Goal: Task Accomplishment & Management: Complete application form

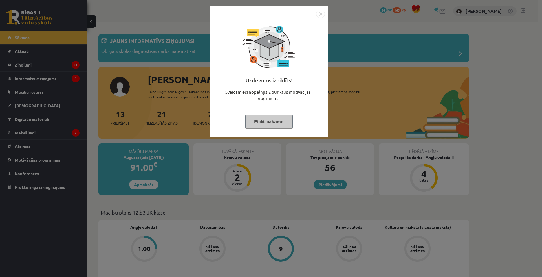
click at [264, 118] on button "Pildīt nākamo" at bounding box center [269, 121] width 48 height 13
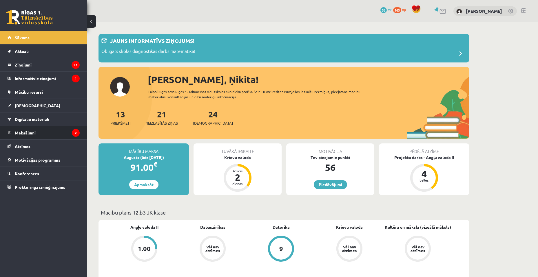
click at [54, 135] on legend "Maksājumi 2" at bounding box center [47, 132] width 65 height 13
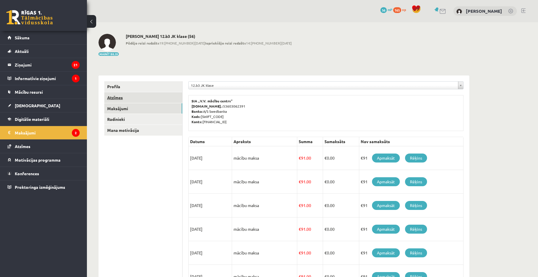
click at [137, 100] on link "Atzīmes" at bounding box center [143, 97] width 78 height 11
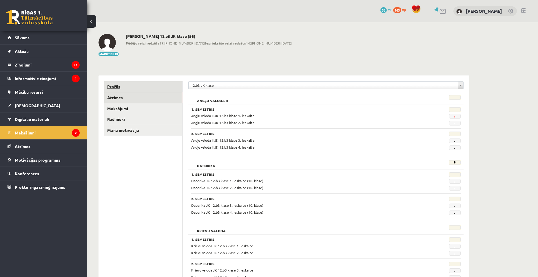
click at [125, 86] on link "Profils" at bounding box center [143, 86] width 78 height 11
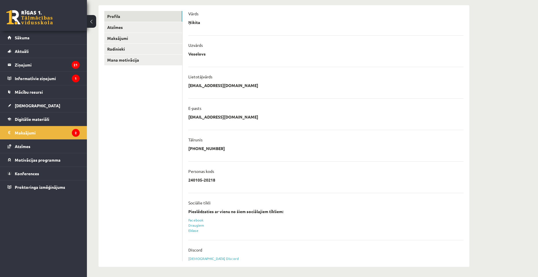
scroll to position [72, 0]
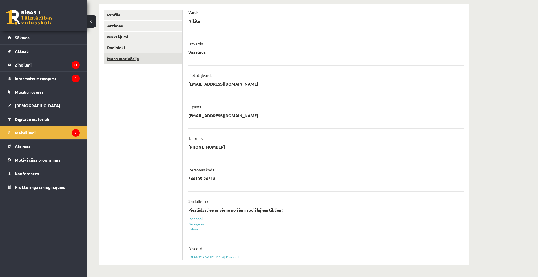
click at [152, 61] on link "Mana motivācija" at bounding box center [143, 58] width 78 height 11
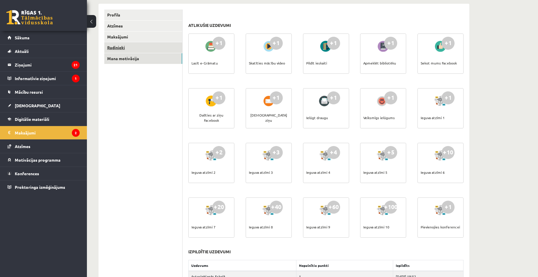
click at [154, 47] on link "Radinieki" at bounding box center [143, 47] width 78 height 11
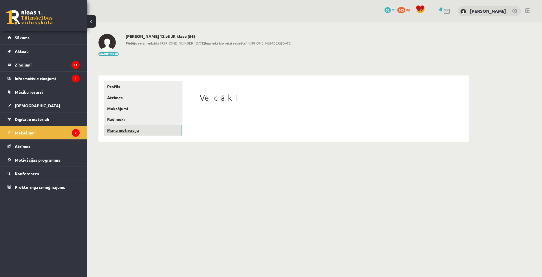
click at [150, 131] on link "Mana motivācija" at bounding box center [143, 130] width 78 height 11
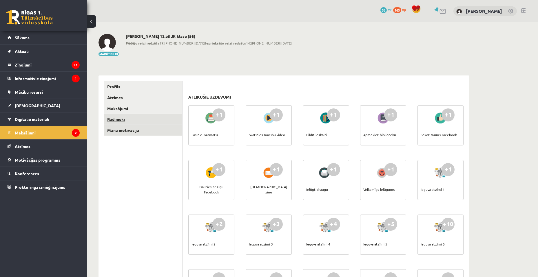
click at [145, 121] on link "Radinieki" at bounding box center [143, 119] width 78 height 11
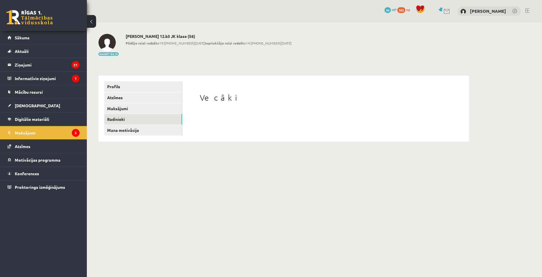
click at [212, 99] on h1 "Vecāki" at bounding box center [326, 98] width 252 height 10
click at [222, 113] on div "Vecāki" at bounding box center [325, 108] width 275 height 54
click at [48, 121] on span "Digitālie materiāli" at bounding box center [32, 119] width 34 height 5
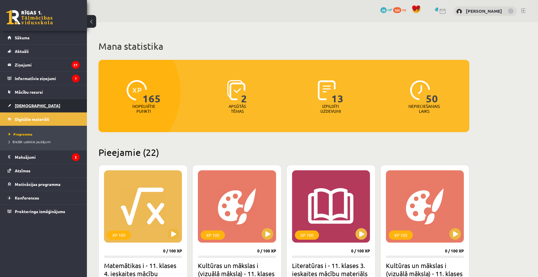
click at [37, 106] on link "[DEMOGRAPHIC_DATA]" at bounding box center [44, 105] width 72 height 13
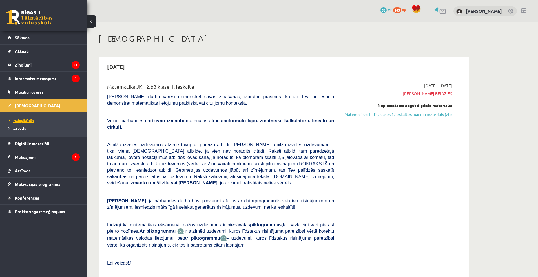
click at [28, 120] on span "Neizpildītās" at bounding box center [21, 120] width 25 height 5
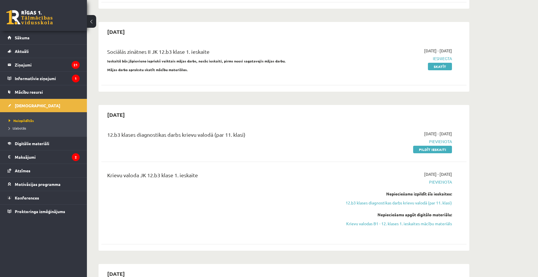
scroll to position [290, 0]
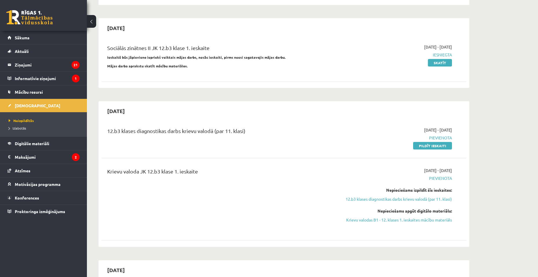
drag, startPoint x: 434, startPoint y: 136, endPoint x: 296, endPoint y: 27, distance: 176.0
click at [434, 142] on link "Pildīt ieskaiti" at bounding box center [432, 146] width 39 height 8
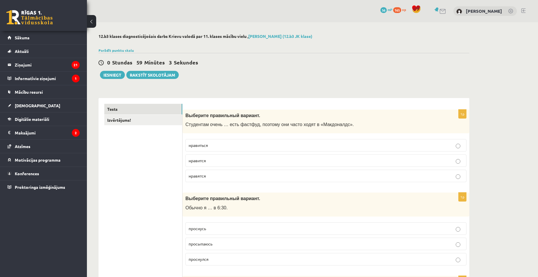
click at [229, 162] on p "нравится" at bounding box center [326, 161] width 275 height 6
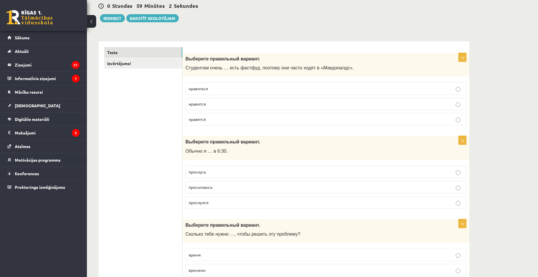
scroll to position [58, 0]
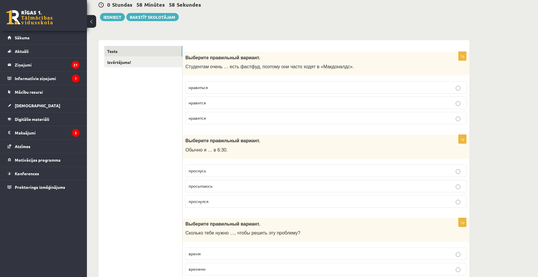
click at [239, 185] on p "просыпаюсь" at bounding box center [326, 186] width 275 height 6
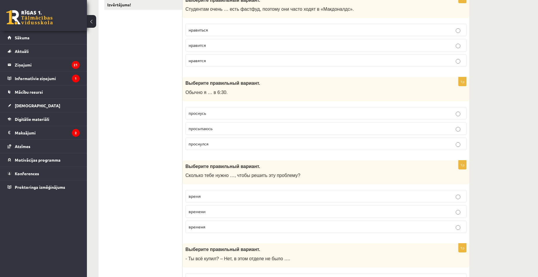
scroll to position [116, 0]
click at [238, 214] on p "времени" at bounding box center [326, 212] width 275 height 6
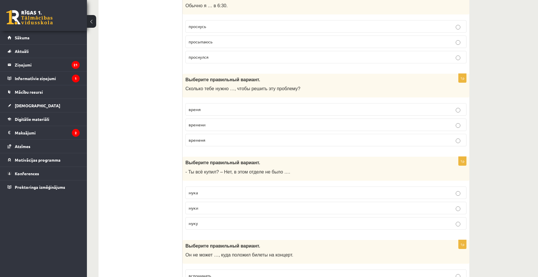
scroll to position [203, 0]
click at [229, 207] on p "муки" at bounding box center [326, 208] width 275 height 6
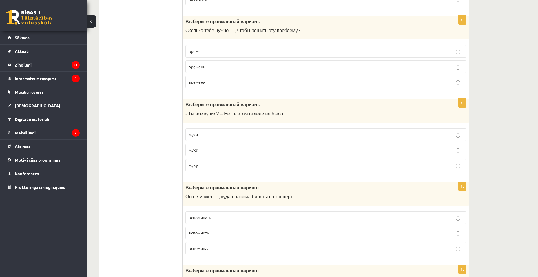
scroll to position [290, 0]
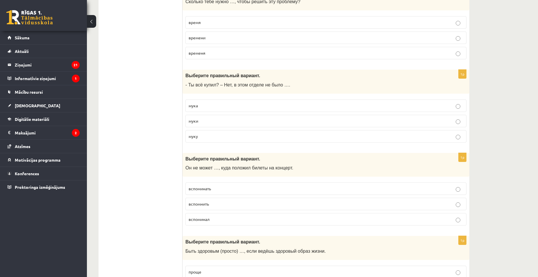
click at [231, 204] on p "вспомнить" at bounding box center [326, 204] width 275 height 6
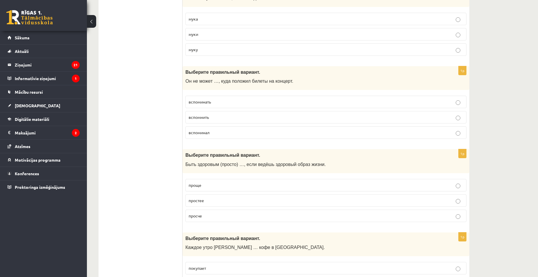
click at [249, 189] on label "проще" at bounding box center [325, 185] width 281 height 12
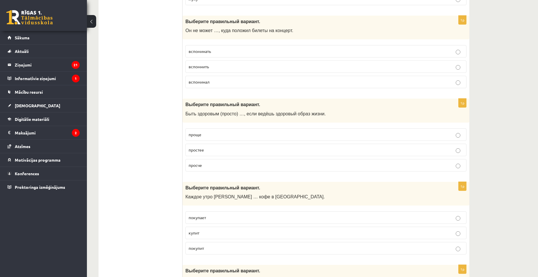
scroll to position [463, 0]
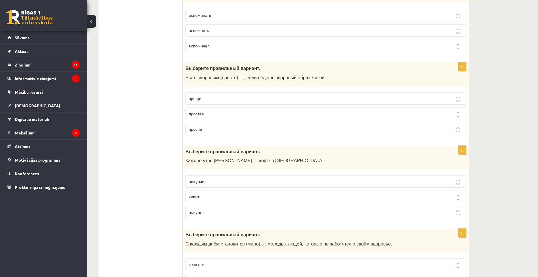
click at [232, 184] on p "покупает" at bounding box center [326, 182] width 275 height 6
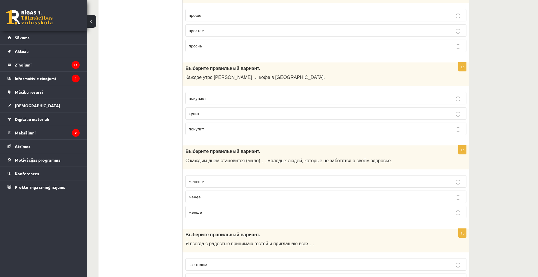
scroll to position [550, 0]
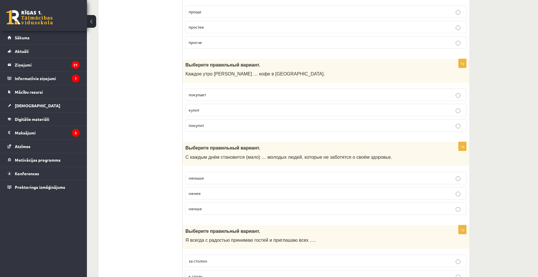
click at [239, 180] on p "меньше" at bounding box center [326, 178] width 275 height 6
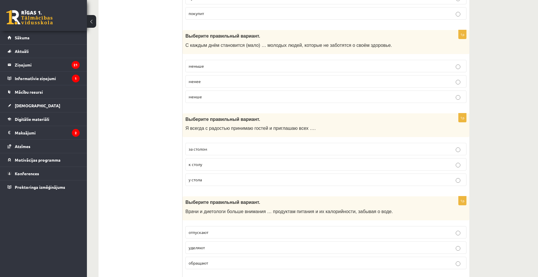
scroll to position [666, 0]
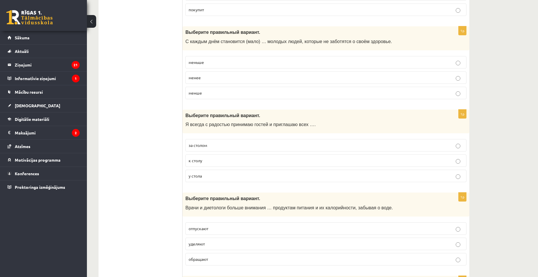
click at [213, 160] on p "к столу" at bounding box center [326, 161] width 275 height 6
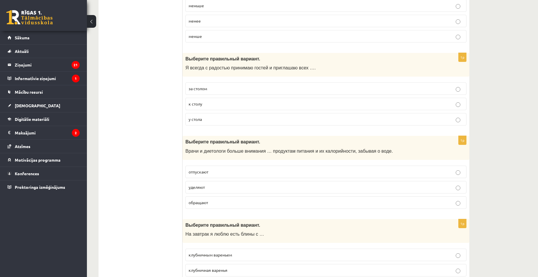
scroll to position [724, 0]
click at [225, 186] on p "уделяют" at bounding box center [326, 186] width 275 height 6
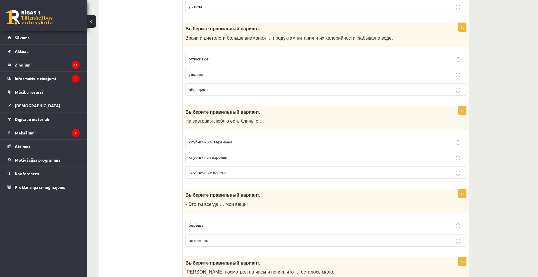
scroll to position [840, 0]
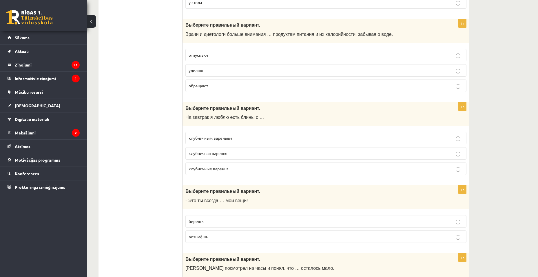
click at [227, 140] on span "клубничным вареньем" at bounding box center [210, 138] width 43 height 5
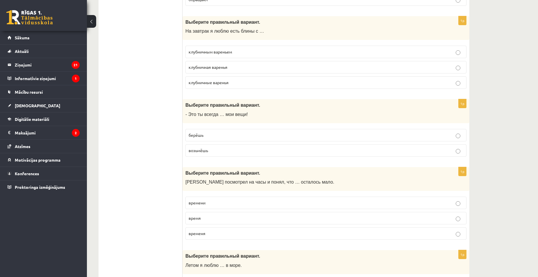
scroll to position [927, 0]
click at [227, 138] on label "берёшь" at bounding box center [325, 135] width 281 height 12
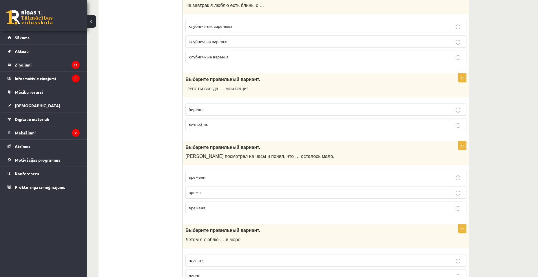
scroll to position [956, 0]
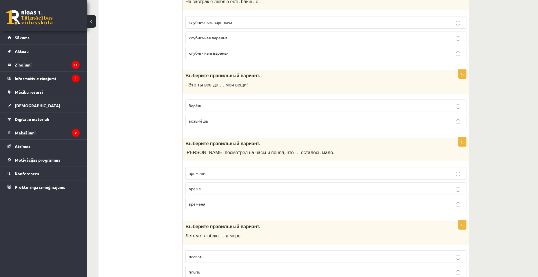
click at [250, 177] on p "времени" at bounding box center [326, 174] width 275 height 6
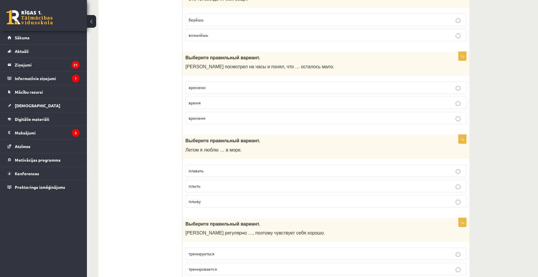
scroll to position [1043, 0]
click at [219, 171] on p "плавать" at bounding box center [326, 170] width 275 height 6
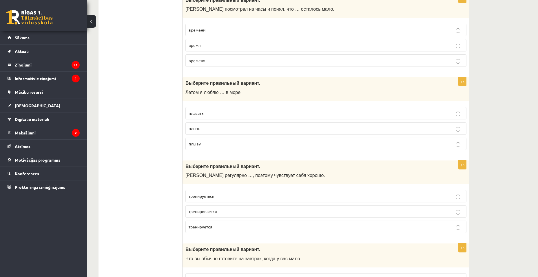
scroll to position [1101, 0]
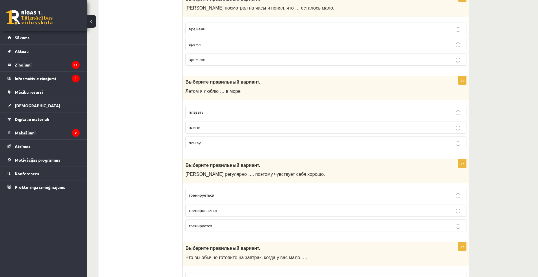
click at [242, 195] on p "тренируеться" at bounding box center [326, 195] width 275 height 6
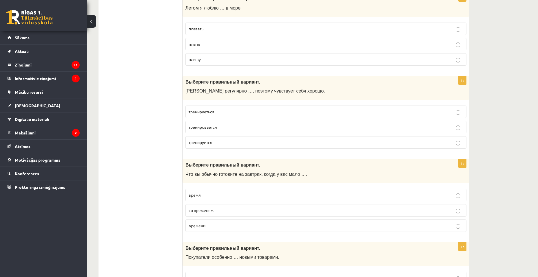
scroll to position [1188, 0]
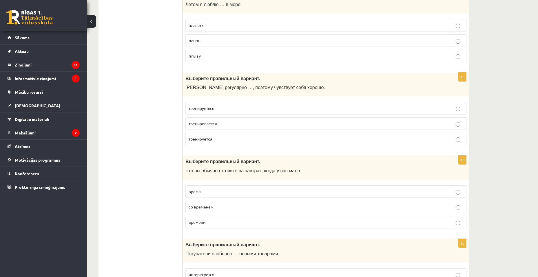
click at [249, 222] on p "времени" at bounding box center [326, 223] width 275 height 6
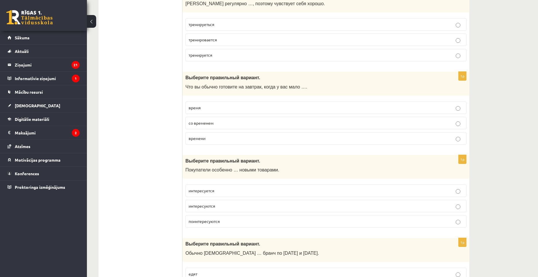
scroll to position [1275, 0]
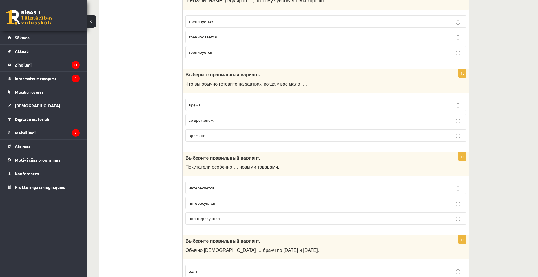
click at [229, 203] on p "интересуются" at bounding box center [326, 203] width 275 height 6
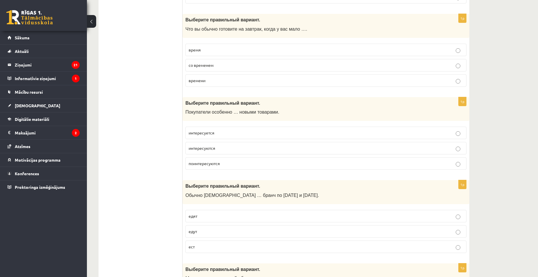
scroll to position [1332, 0]
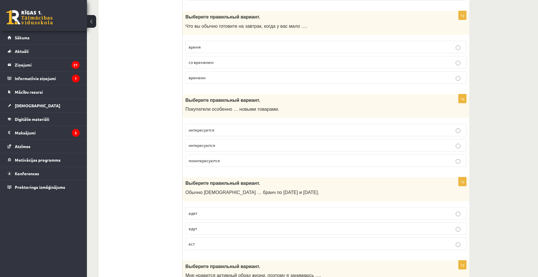
click at [234, 214] on p "едят" at bounding box center [326, 214] width 275 height 6
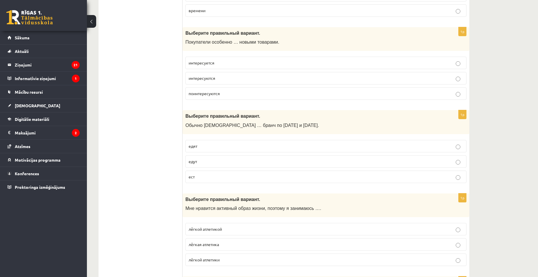
scroll to position [1419, 0]
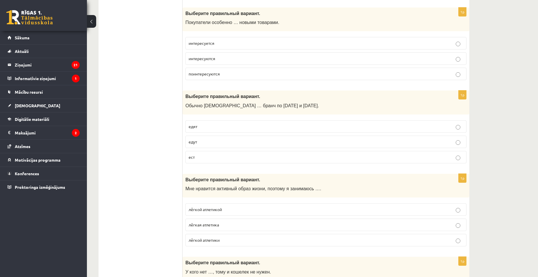
click at [234, 210] on p "лёгкой атлетикой" at bounding box center [326, 210] width 275 height 6
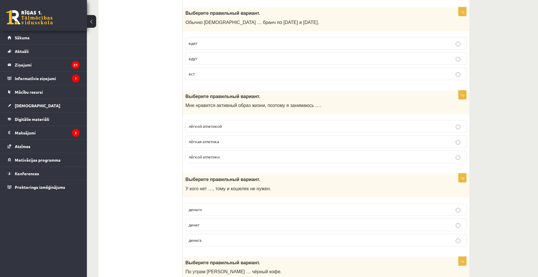
scroll to position [1506, 0]
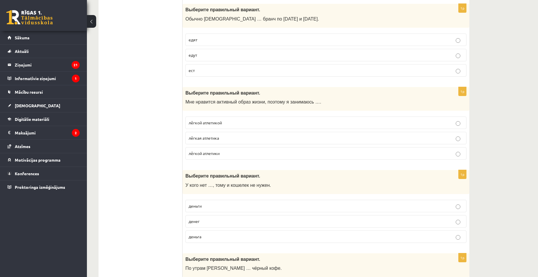
click at [233, 221] on p "денег" at bounding box center [326, 222] width 275 height 6
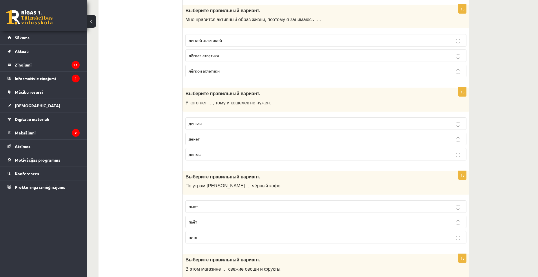
scroll to position [1593, 0]
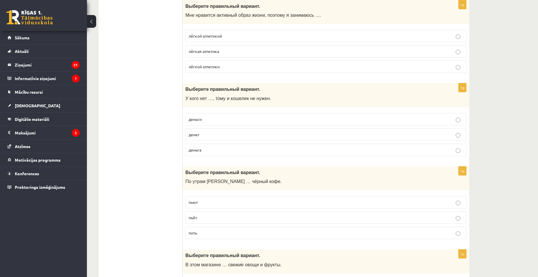
click at [219, 216] on p "пьёт" at bounding box center [326, 218] width 275 height 6
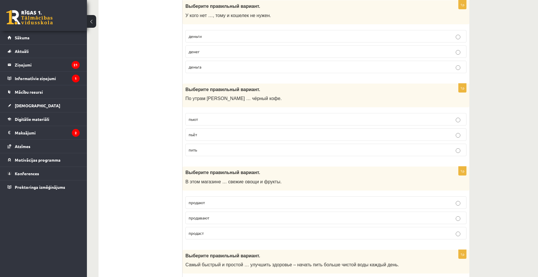
scroll to position [1680, 0]
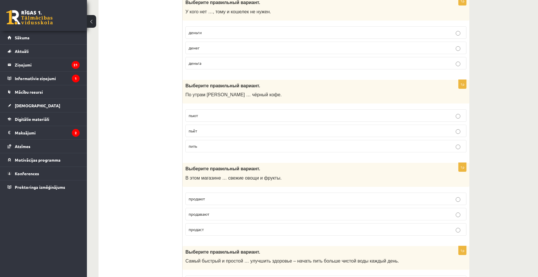
click at [222, 202] on p "продают" at bounding box center [326, 199] width 275 height 6
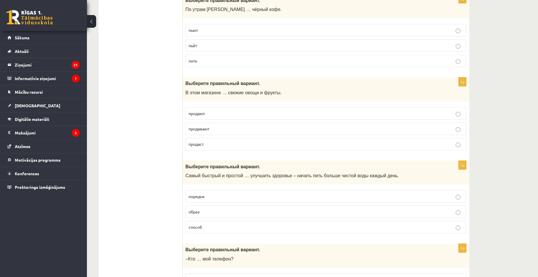
scroll to position [1767, 0]
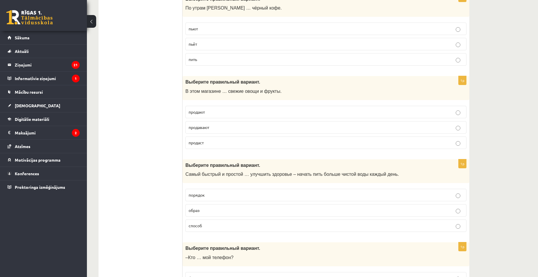
click at [230, 223] on label "способ" at bounding box center [325, 226] width 281 height 12
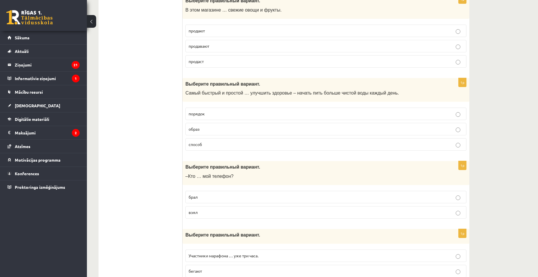
scroll to position [1854, 0]
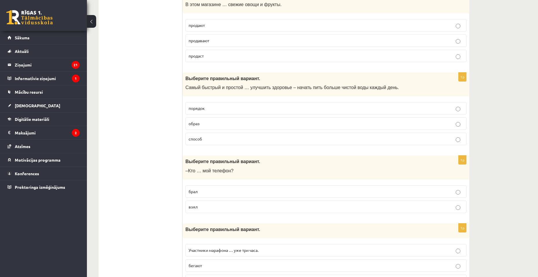
click at [225, 194] on p "брал" at bounding box center [326, 192] width 275 height 6
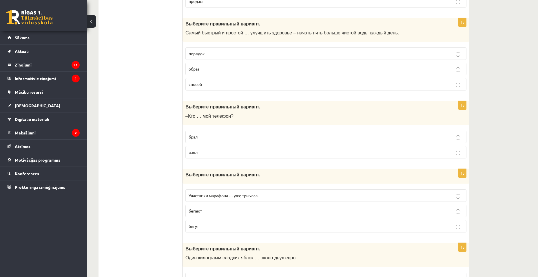
scroll to position [1912, 0]
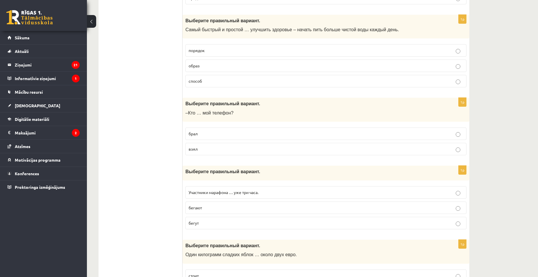
click at [240, 152] on p "взял" at bounding box center [326, 149] width 275 height 6
click at [233, 204] on label "бегают" at bounding box center [325, 208] width 281 height 12
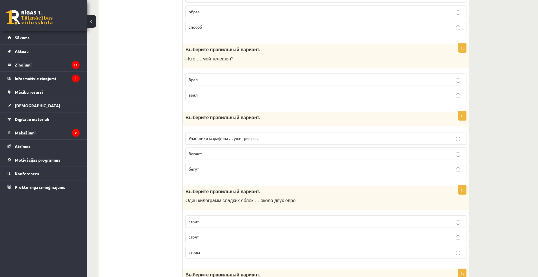
scroll to position [1970, 0]
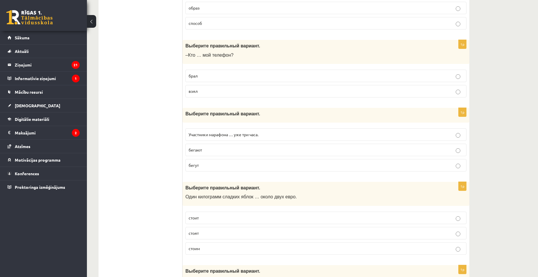
click at [233, 171] on label "бегут" at bounding box center [325, 165] width 281 height 12
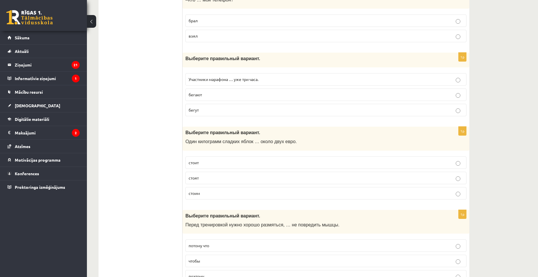
scroll to position [2028, 0]
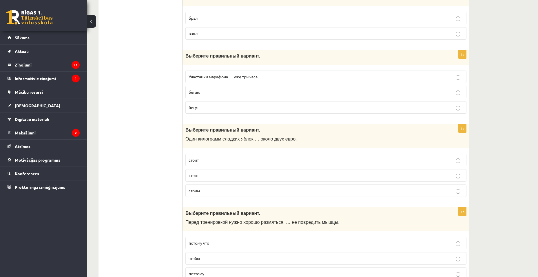
click at [216, 162] on p "стоит" at bounding box center [326, 160] width 275 height 6
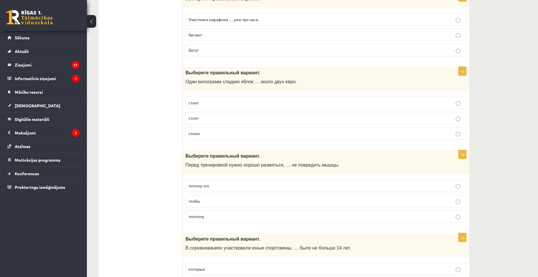
scroll to position [2086, 0]
click at [222, 200] on p "чтобы" at bounding box center [326, 201] width 275 height 6
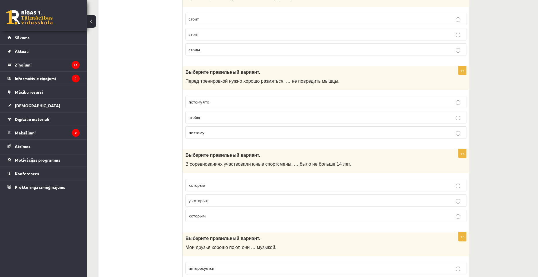
scroll to position [2172, 0]
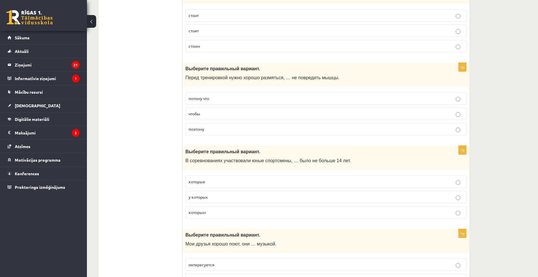
click at [222, 211] on p "которым" at bounding box center [326, 213] width 275 height 6
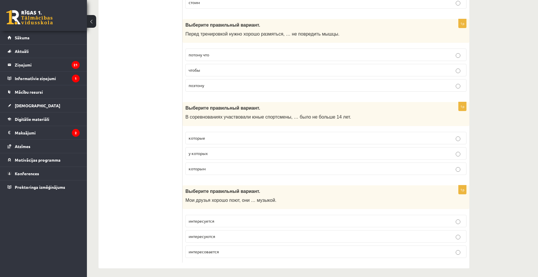
scroll to position [2219, 0]
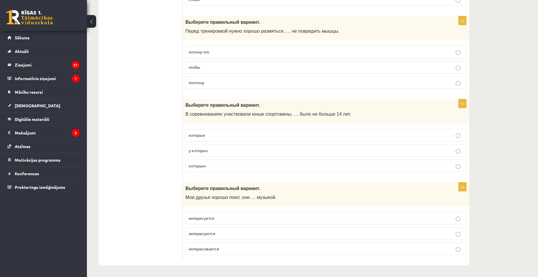
click at [230, 233] on p "интересуются" at bounding box center [326, 234] width 275 height 6
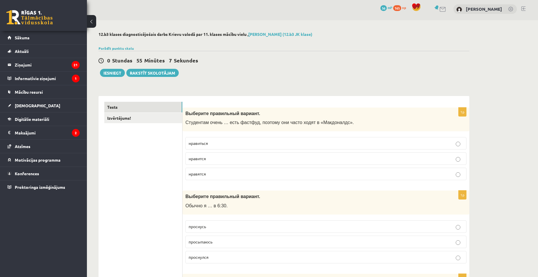
scroll to position [0, 0]
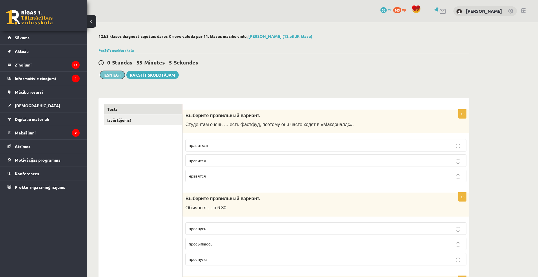
click at [116, 76] on button "Iesniegt" at bounding box center [112, 75] width 25 height 8
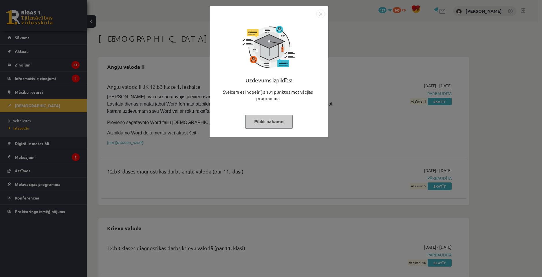
click at [276, 123] on button "Pildīt nākamo" at bounding box center [269, 121] width 48 height 13
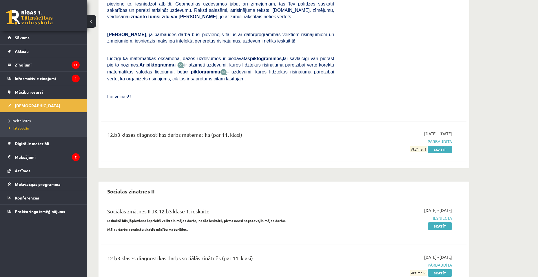
scroll to position [417, 0]
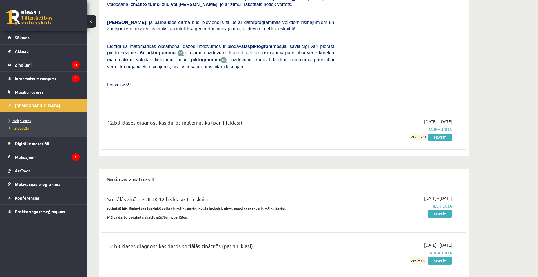
click at [21, 122] on span "Neizpildītās" at bounding box center [20, 120] width 22 height 5
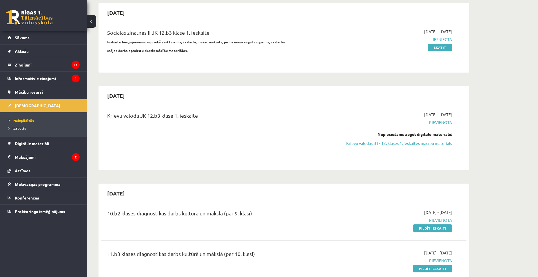
scroll to position [301, 0]
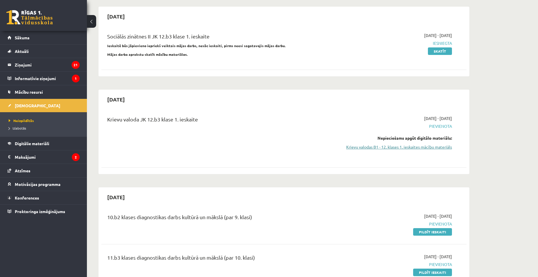
click at [373, 144] on link "Krievu valodas B1 - 12. klases 1. ieskaites mācību materiāls" at bounding box center [397, 147] width 109 height 6
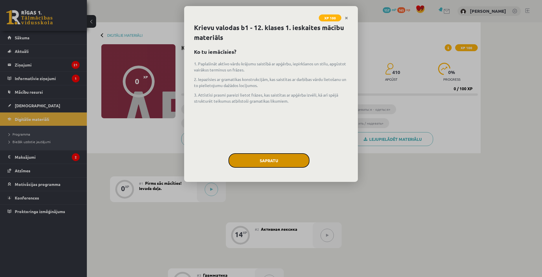
click at [269, 168] on button "Sapratu" at bounding box center [269, 161] width 81 height 14
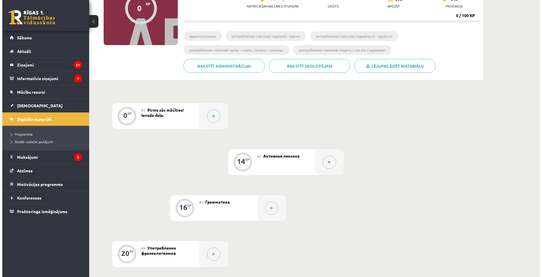
scroll to position [54, 0]
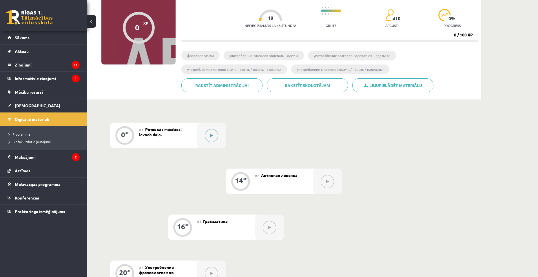
click at [217, 139] on button at bounding box center [211, 135] width 13 height 13
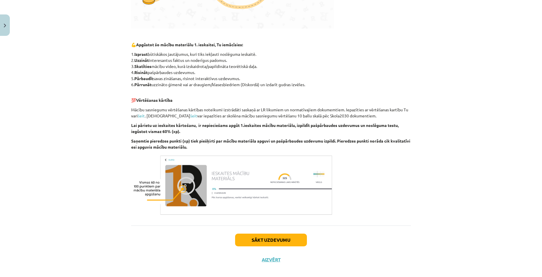
scroll to position [275, 0]
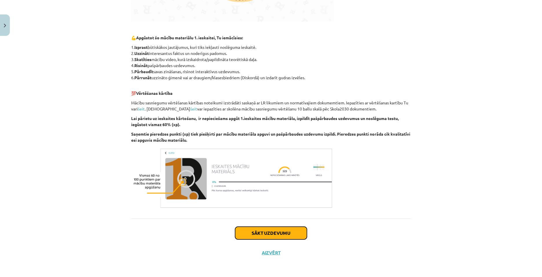
click at [295, 234] on button "Sākt uzdevumu" at bounding box center [271, 233] width 72 height 13
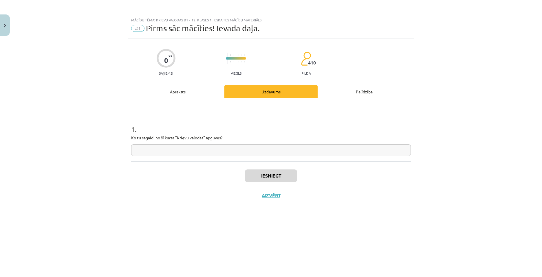
scroll to position [0, 0]
click at [195, 148] on input "text" at bounding box center [271, 151] width 280 height 12
drag, startPoint x: 195, startPoint y: 147, endPoint x: 197, endPoint y: 139, distance: 8.3
click at [202, 154] on input "*" at bounding box center [271, 151] width 280 height 12
drag, startPoint x: 191, startPoint y: 135, endPoint x: 156, endPoint y: 147, distance: 37.9
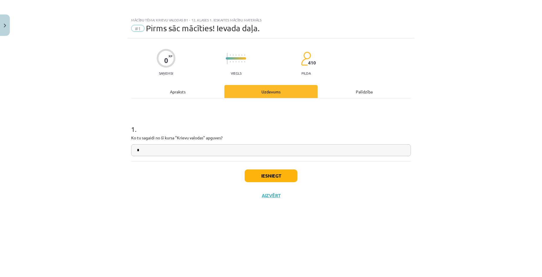
click at [156, 147] on input "*" at bounding box center [271, 151] width 280 height 12
type input "*******"
click at [261, 176] on button "Iesniegt" at bounding box center [271, 176] width 53 height 13
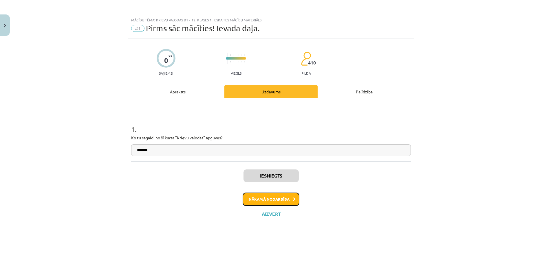
click at [274, 201] on button "Nākamā nodarbība" at bounding box center [271, 199] width 57 height 13
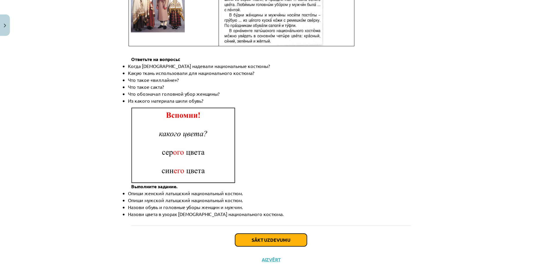
click at [286, 234] on button "Sākt uzdevumu" at bounding box center [271, 240] width 72 height 13
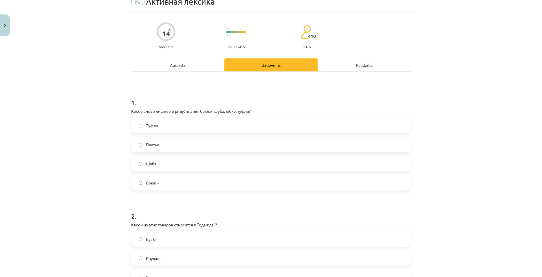
scroll to position [14, 0]
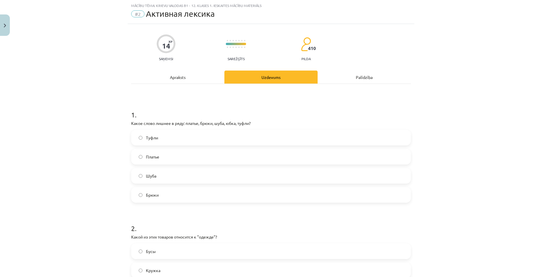
click at [165, 144] on label "Туфли" at bounding box center [271, 138] width 279 height 14
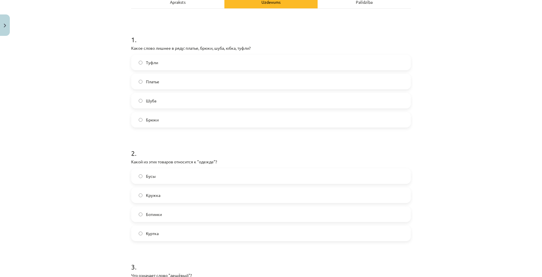
scroll to position [101, 0]
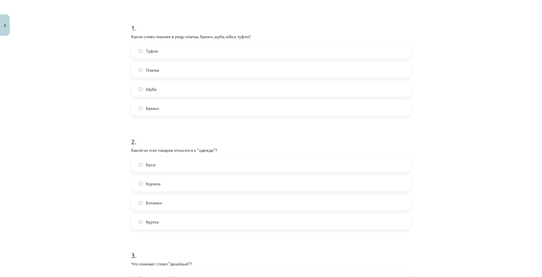
click at [192, 222] on label "Куртка" at bounding box center [271, 222] width 279 height 14
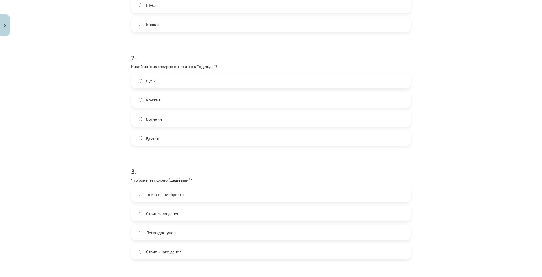
scroll to position [188, 0]
click at [189, 209] on label "Стоит мало денег" at bounding box center [271, 211] width 279 height 14
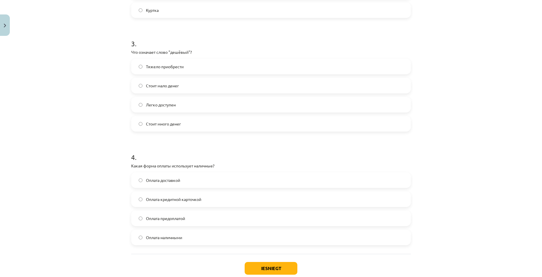
scroll to position [333, 0]
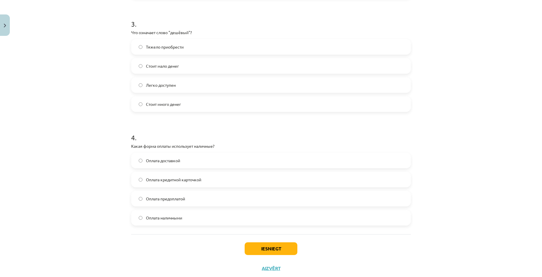
click at [177, 218] on span "Оплата наличными" at bounding box center [164, 218] width 36 height 6
click at [263, 248] on button "Iesniegt" at bounding box center [271, 249] width 53 height 13
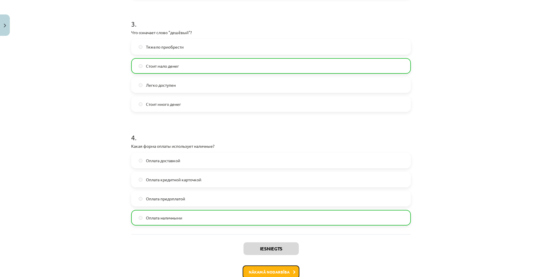
click at [273, 268] on button "Nākamā nodarbība" at bounding box center [271, 272] width 57 height 13
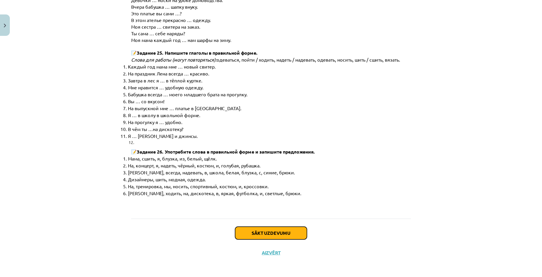
click at [253, 227] on button "Sākt uzdevumu" at bounding box center [271, 233] width 72 height 13
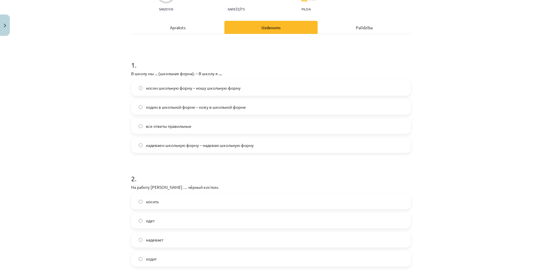
scroll to position [14, 0]
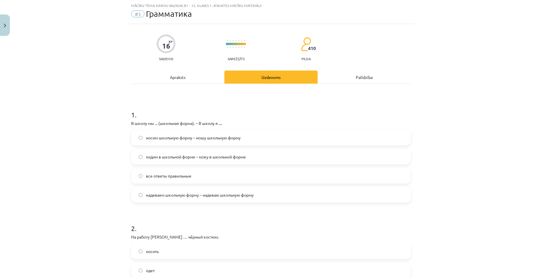
click at [171, 179] on span "все ответы правильные" at bounding box center [168, 176] width 45 height 6
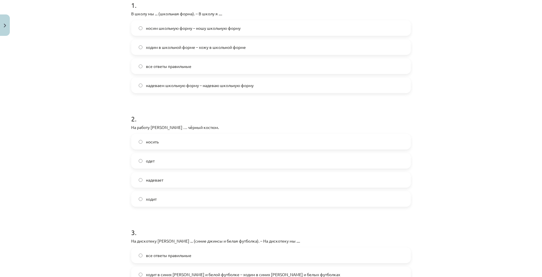
scroll to position [130, 0]
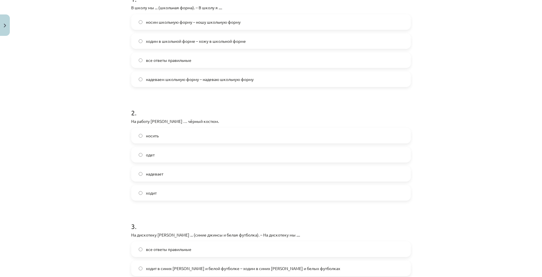
click at [163, 176] on label "надевает" at bounding box center [271, 174] width 279 height 14
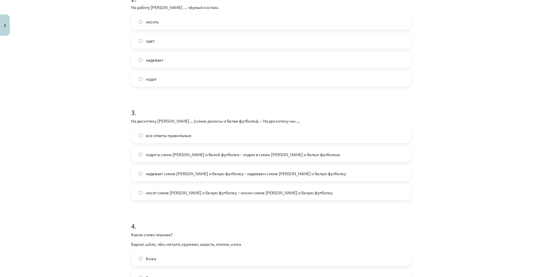
scroll to position [246, 0]
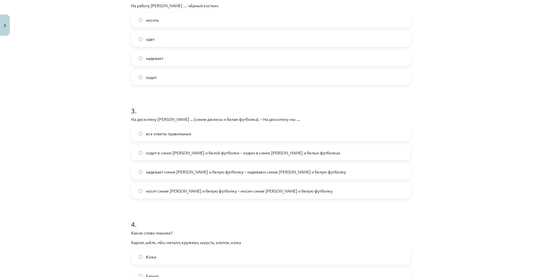
click at [178, 134] on span "все ответы правильные" at bounding box center [168, 134] width 45 height 6
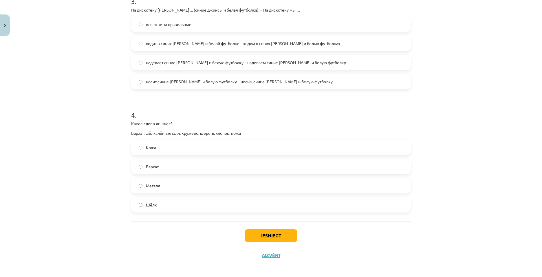
scroll to position [358, 0]
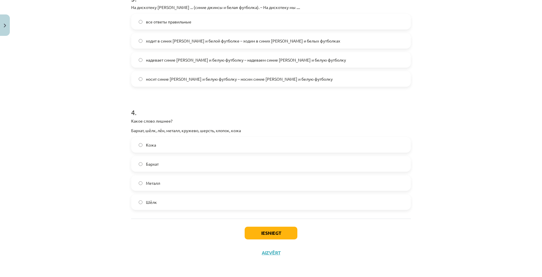
click at [165, 182] on label "Металл" at bounding box center [271, 183] width 279 height 14
click at [242, 227] on div "Iesniegt Aizvērt" at bounding box center [271, 239] width 280 height 41
click at [252, 231] on button "Iesniegt" at bounding box center [271, 233] width 53 height 13
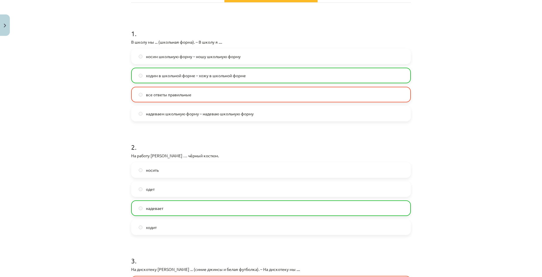
scroll to position [69, 0]
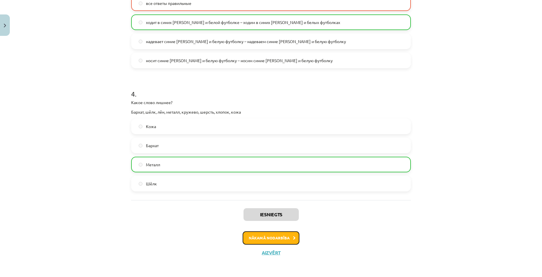
click at [271, 235] on button "Nākamā nodarbība" at bounding box center [271, 238] width 57 height 13
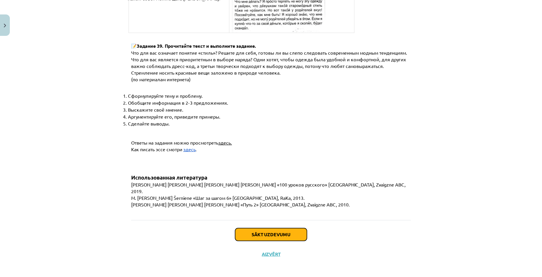
click at [269, 230] on button "Sākt uzdevumu" at bounding box center [271, 235] width 72 height 13
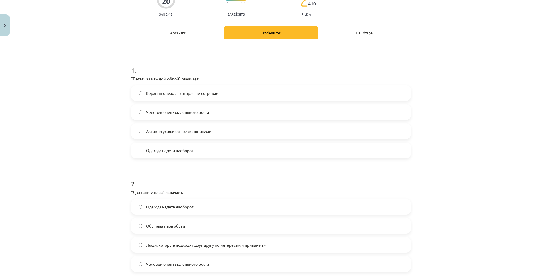
scroll to position [14, 0]
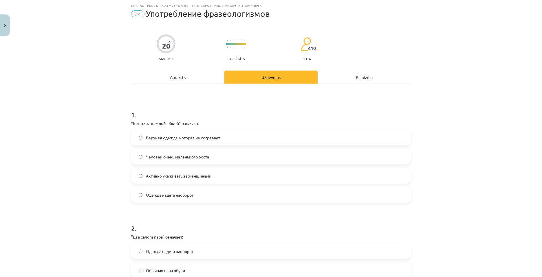
click at [199, 178] on span "Активно ухаживать за женщинами" at bounding box center [178, 176] width 65 height 6
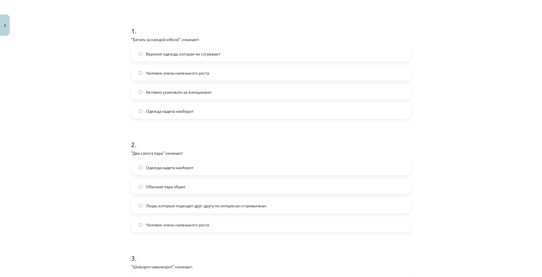
scroll to position [101, 0]
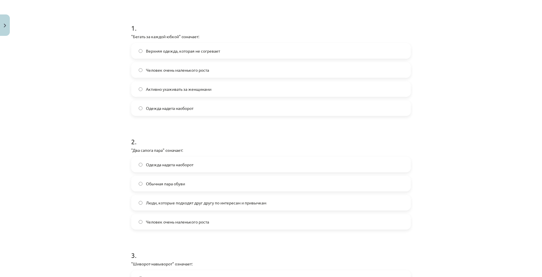
click at [190, 206] on span "Люди, которые подходят друг другу по интересам и привычкам" at bounding box center [206, 203] width 121 height 6
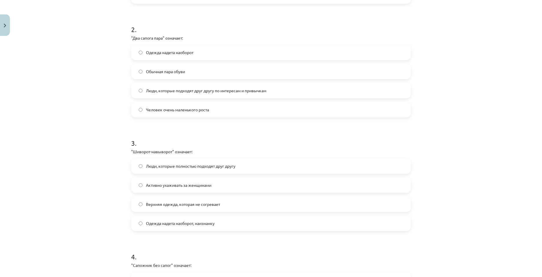
scroll to position [217, 0]
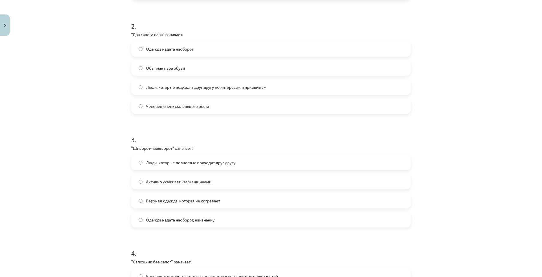
click at [213, 218] on span "Одежда надета наоборот, наизнанку" at bounding box center [180, 220] width 69 height 6
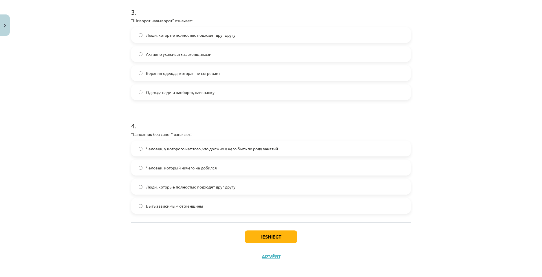
scroll to position [349, 0]
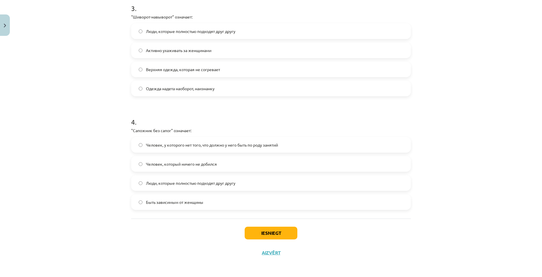
click at [213, 149] on label "Человек, у которого нет того, что должно у него быть по роду занятий" at bounding box center [271, 145] width 279 height 14
click at [257, 227] on button "Iesniegt" at bounding box center [271, 233] width 53 height 13
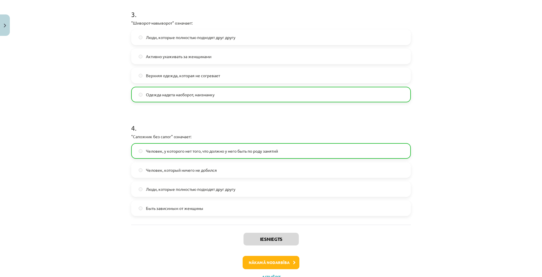
scroll to position [367, 0]
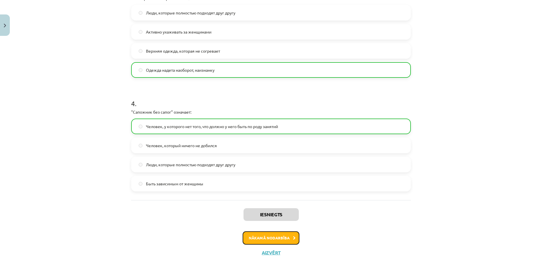
click at [266, 235] on button "Nākamā nodarbība" at bounding box center [271, 238] width 57 height 13
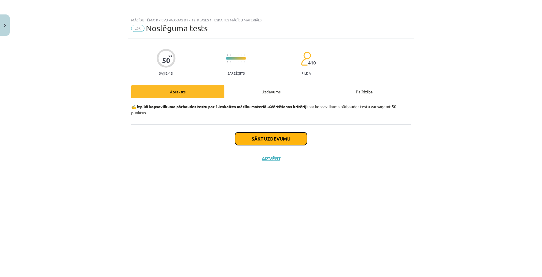
click at [246, 138] on button "Sākt uzdevumu" at bounding box center [271, 139] width 72 height 13
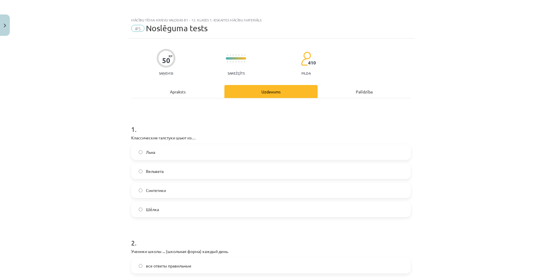
click at [167, 210] on label "Шёлка" at bounding box center [271, 209] width 279 height 14
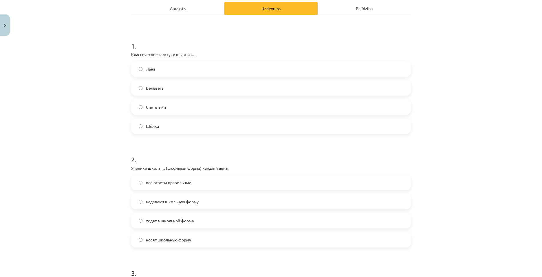
scroll to position [87, 0]
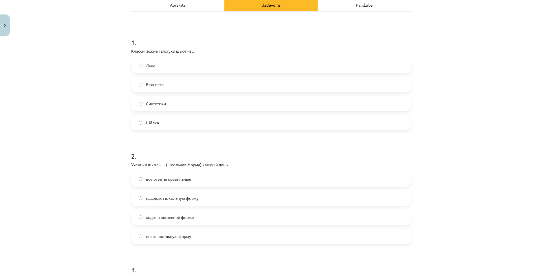
click at [191, 184] on label "все ответы правильные" at bounding box center [271, 179] width 279 height 14
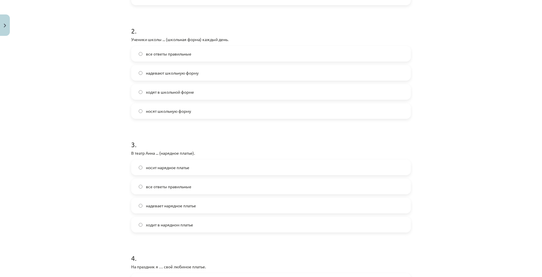
scroll to position [232, 0]
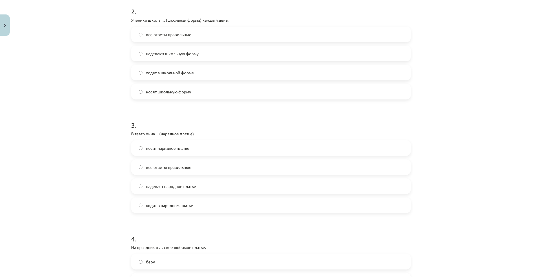
click at [182, 188] on span "надевает нарядное платье" at bounding box center [171, 187] width 50 height 6
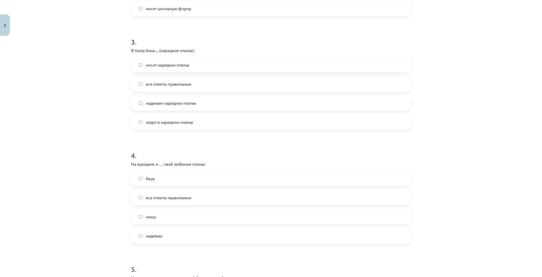
scroll to position [319, 0]
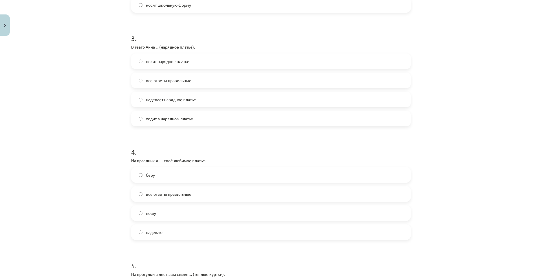
click at [174, 231] on label "надеваю" at bounding box center [271, 232] width 279 height 14
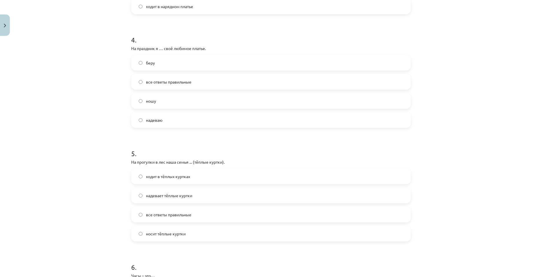
scroll to position [434, 0]
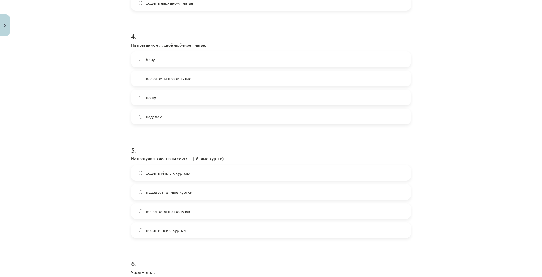
click at [184, 194] on span "надевает тёплые куртки" at bounding box center [169, 192] width 46 height 6
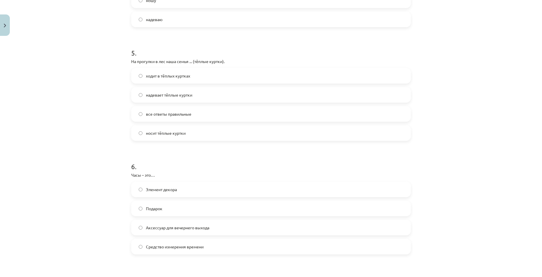
scroll to position [550, 0]
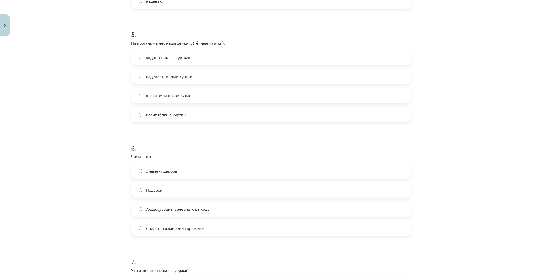
click at [187, 226] on span "Средство измерения времени" at bounding box center [175, 229] width 58 height 6
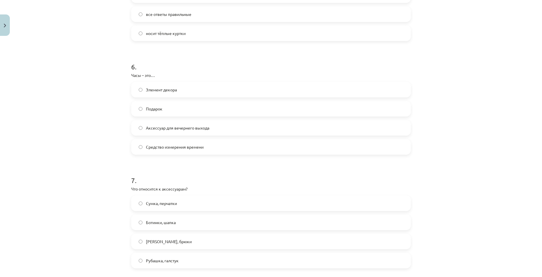
scroll to position [637, 0]
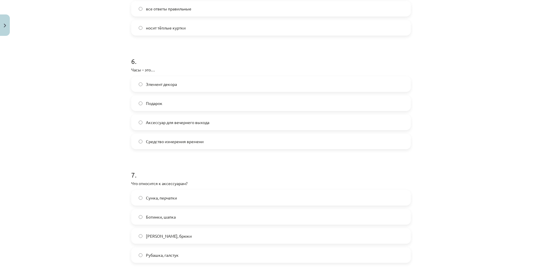
click at [189, 204] on label "Сумка, перчатки" at bounding box center [271, 198] width 279 height 14
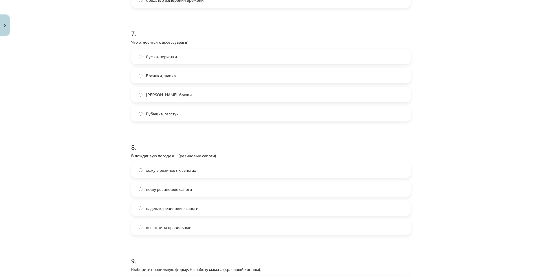
scroll to position [782, 0]
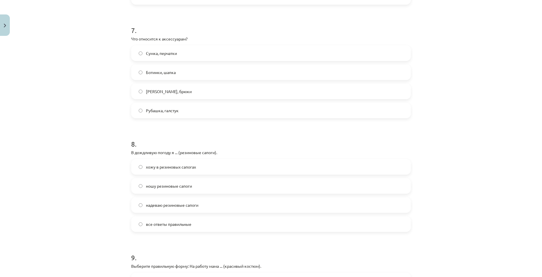
click at [210, 166] on label "хожу в резиновых сапогах" at bounding box center [271, 167] width 279 height 14
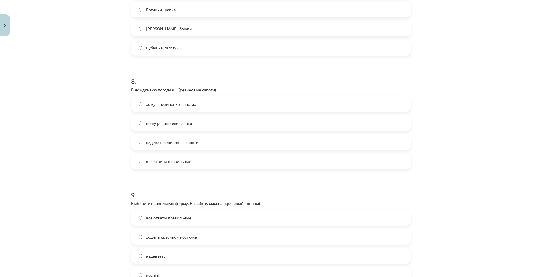
scroll to position [869, 0]
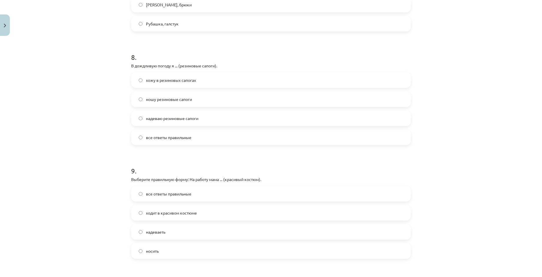
click at [209, 99] on label "ношу резиновые сапоги" at bounding box center [271, 99] width 279 height 14
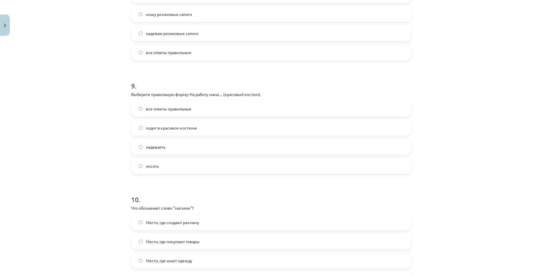
scroll to position [956, 0]
click at [201, 132] on label "ходит в красивом костюме" at bounding box center [271, 126] width 279 height 14
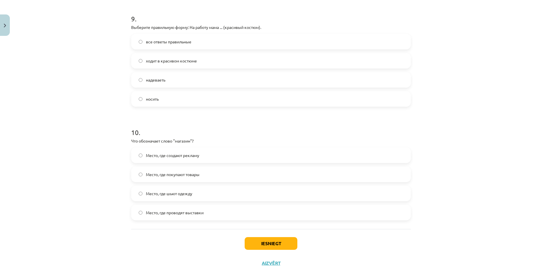
scroll to position [1032, 0]
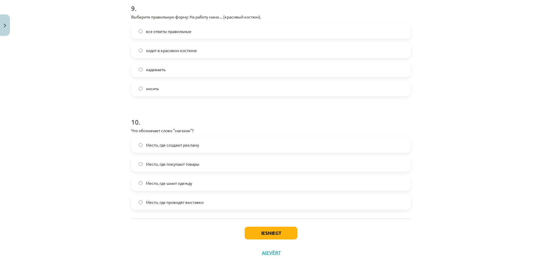
click at [205, 163] on label "Место, где покупают товары" at bounding box center [271, 164] width 279 height 14
click at [256, 234] on button "Iesniegt" at bounding box center [271, 233] width 53 height 13
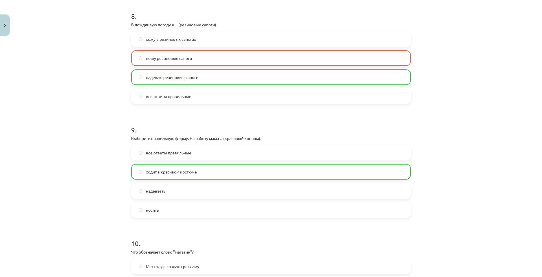
scroll to position [1050, 0]
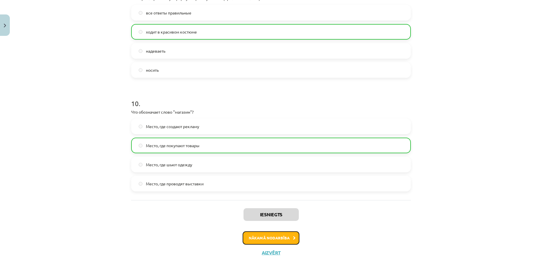
click at [266, 240] on button "Nākamā nodarbība" at bounding box center [271, 238] width 57 height 13
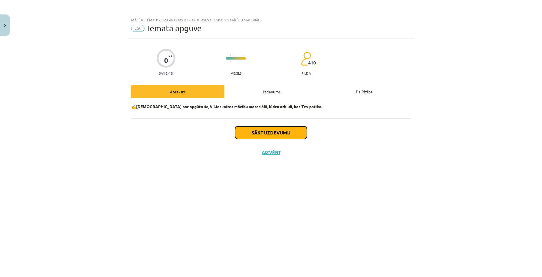
click at [255, 137] on button "Sākt uzdevumu" at bounding box center [271, 133] width 72 height 13
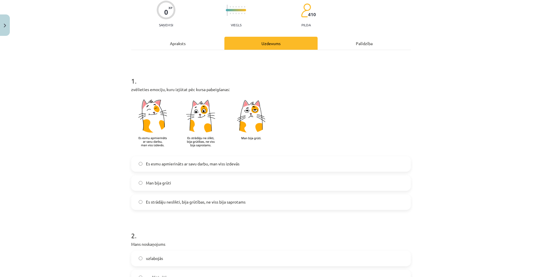
scroll to position [87, 0]
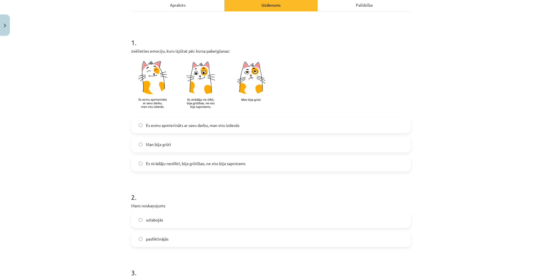
click at [219, 129] on label "Es esmu apmierināts ar savu darbu, man viss izdevās" at bounding box center [271, 125] width 279 height 14
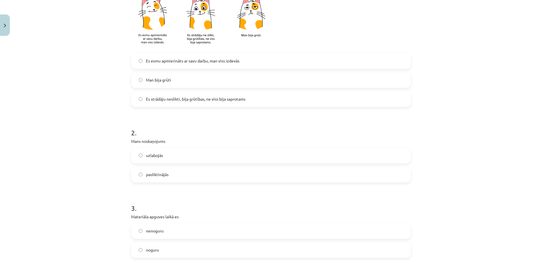
scroll to position [174, 0]
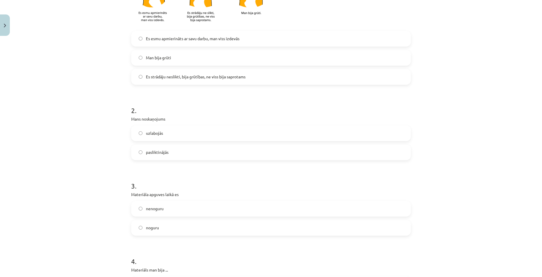
click at [205, 132] on label "uzlabojās" at bounding box center [271, 133] width 279 height 14
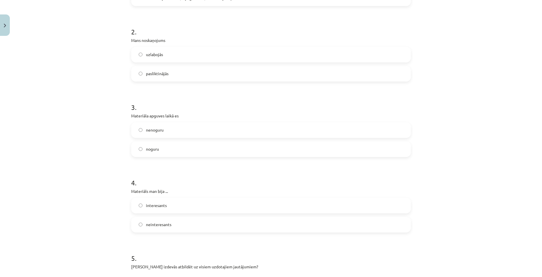
scroll to position [261, 0]
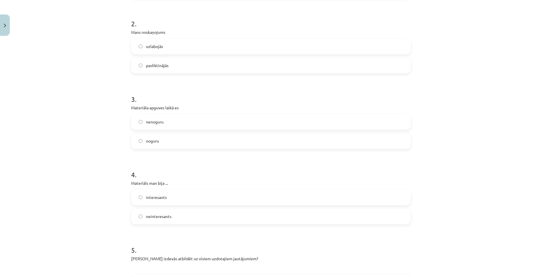
click at [199, 127] on label "nenoguru" at bounding box center [271, 122] width 279 height 14
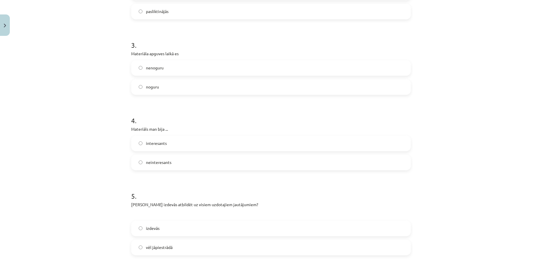
scroll to position [319, 0]
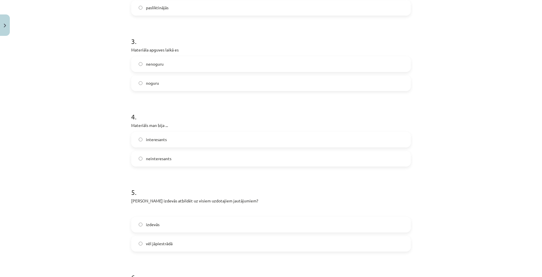
click at [176, 144] on label "interesants" at bounding box center [271, 140] width 279 height 14
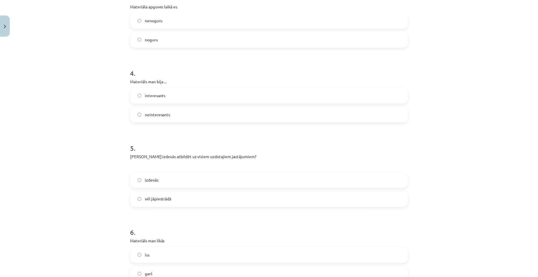
scroll to position [406, 0]
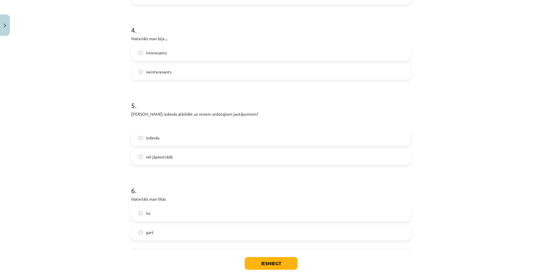
click at [168, 137] on label "izdevās" at bounding box center [271, 138] width 279 height 14
click at [192, 230] on label "garš" at bounding box center [271, 233] width 279 height 14
click at [249, 263] on button "Iesniegt" at bounding box center [271, 264] width 53 height 13
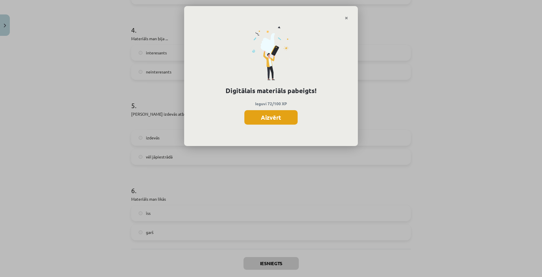
click at [261, 118] on button "Aizvērt" at bounding box center [270, 117] width 53 height 14
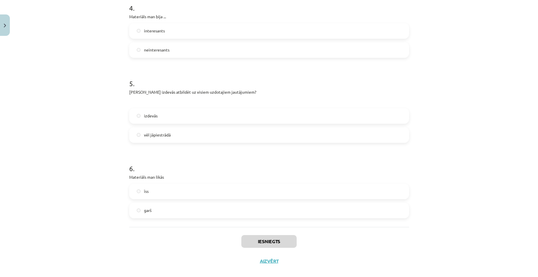
scroll to position [436, 0]
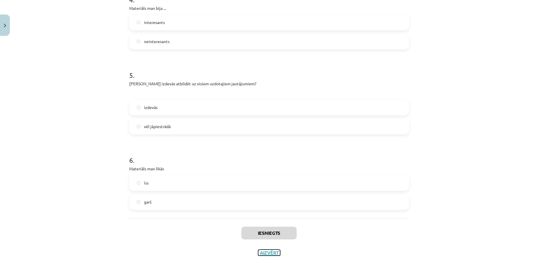
click at [260, 252] on button "Aizvērt" at bounding box center [269, 253] width 22 height 6
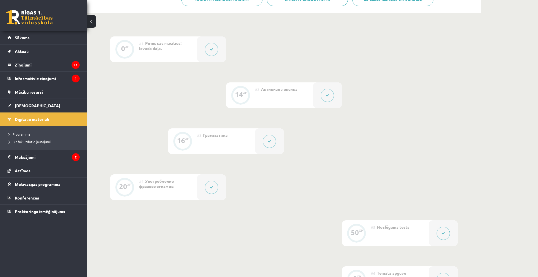
scroll to position [141, 0]
click at [38, 110] on link "[DEMOGRAPHIC_DATA]" at bounding box center [44, 105] width 72 height 13
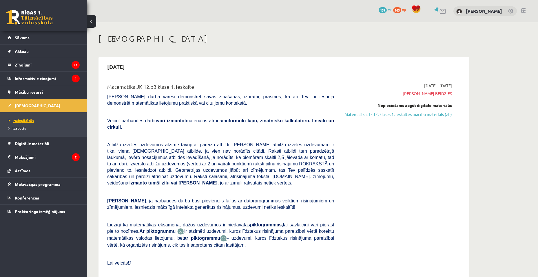
click at [25, 123] on link "Neizpildītās" at bounding box center [45, 120] width 72 height 5
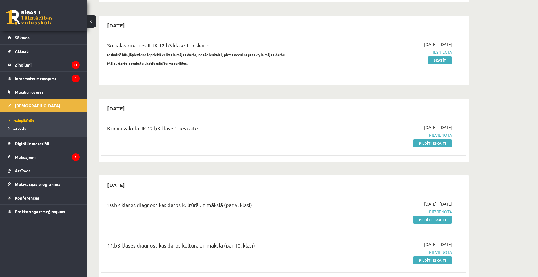
scroll to position [290, 0]
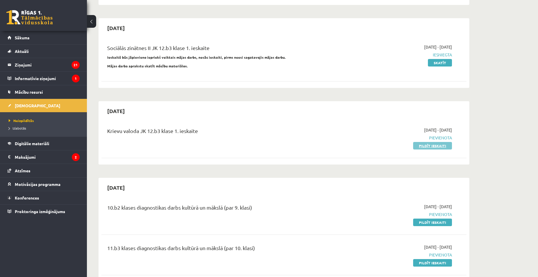
click at [430, 142] on link "Pildīt ieskaiti" at bounding box center [432, 146] width 39 height 8
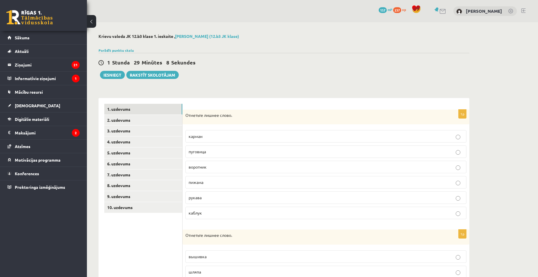
click at [238, 217] on label "каблук" at bounding box center [325, 213] width 281 height 12
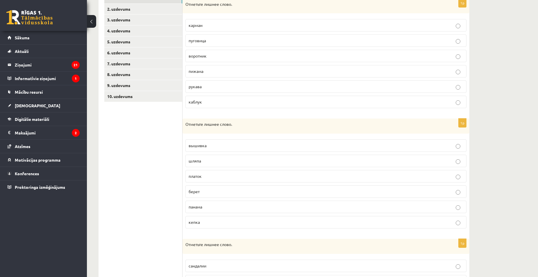
scroll to position [116, 0]
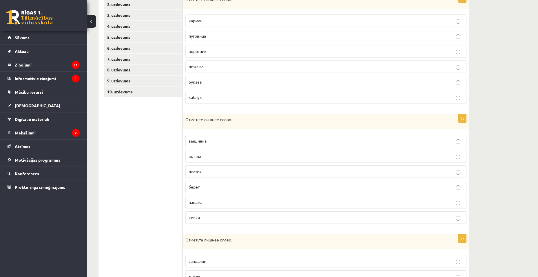
click at [226, 147] on label "вышивка" at bounding box center [325, 141] width 281 height 12
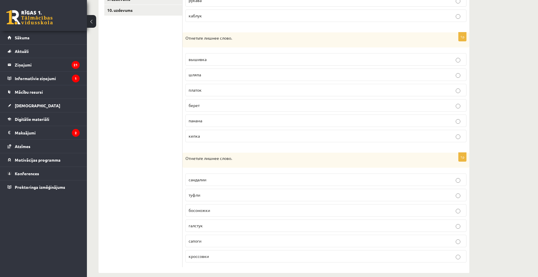
scroll to position [205, 0]
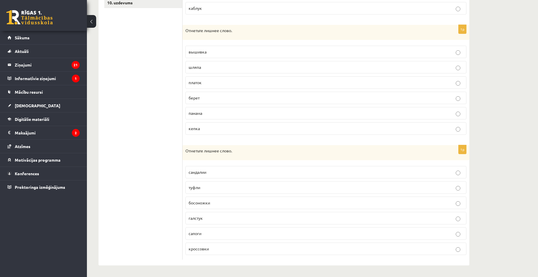
click at [219, 217] on p "галстук" at bounding box center [326, 219] width 275 height 6
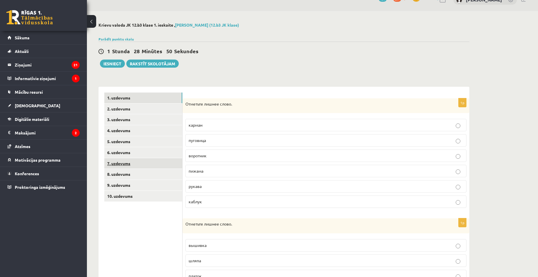
scroll to position [3, 0]
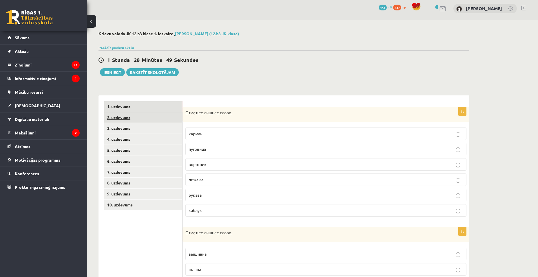
click at [144, 120] on link "2. uzdevums" at bounding box center [143, 117] width 78 height 11
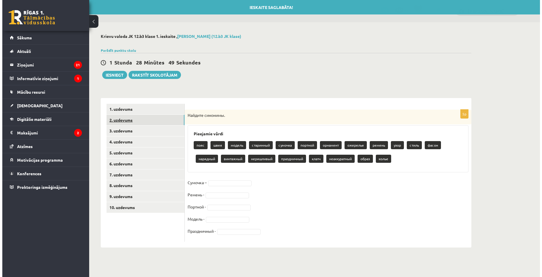
scroll to position [0, 0]
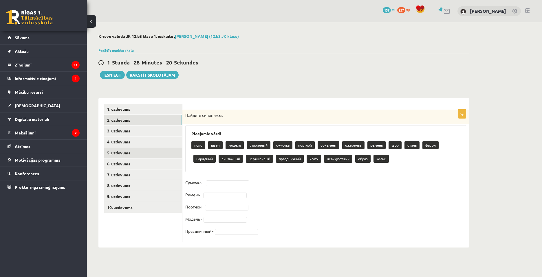
drag, startPoint x: 144, startPoint y: 157, endPoint x: 137, endPoint y: 158, distance: 7.7
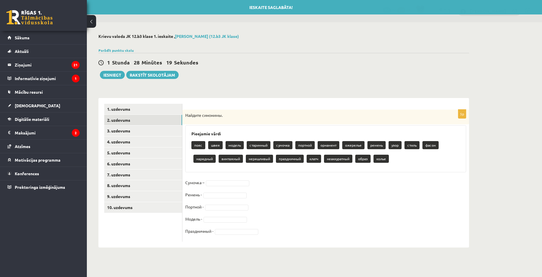
drag, startPoint x: 137, startPoint y: 158, endPoint x: 103, endPoint y: 155, distance: 33.8
click at [103, 155] on div "1. uzdevums 2. uzdevums 3. uzdevums 4. uzdevums 5. uzdevums 6. uzdevums 7. uzde…" at bounding box center [140, 173] width 84 height 150
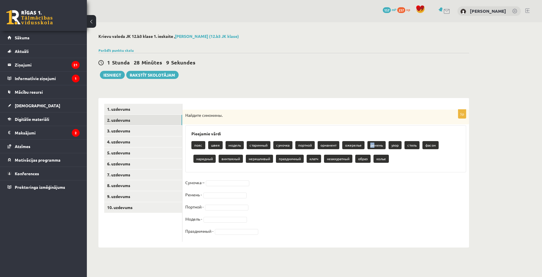
drag, startPoint x: 374, startPoint y: 147, endPoint x: 366, endPoint y: 150, distance: 9.0
click at [366, 150] on div "пояс швея модель старинный сумочка портной орнамент ожерелье ремень узор стиль …" at bounding box center [325, 152] width 269 height 27
drag, startPoint x: 366, startPoint y: 150, endPoint x: 378, endPoint y: 147, distance: 12.4
click at [378, 147] on p "ремень" at bounding box center [377, 145] width 18 height 8
click at [378, 146] on p "ремень" at bounding box center [377, 145] width 18 height 8
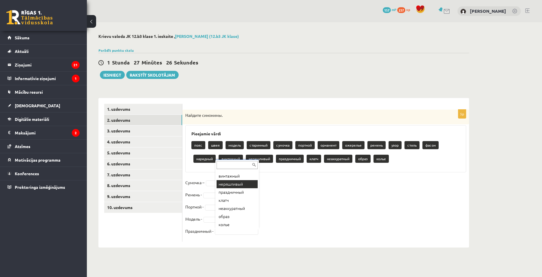
scroll to position [112, 0]
drag, startPoint x: 278, startPoint y: 209, endPoint x: 268, endPoint y: 208, distance: 10.5
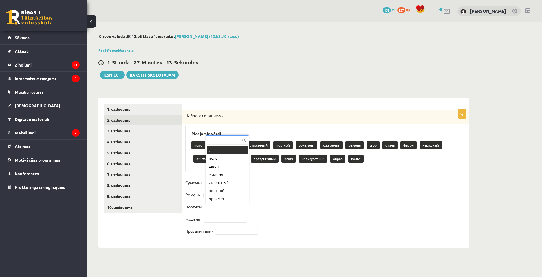
scroll to position [7, 0]
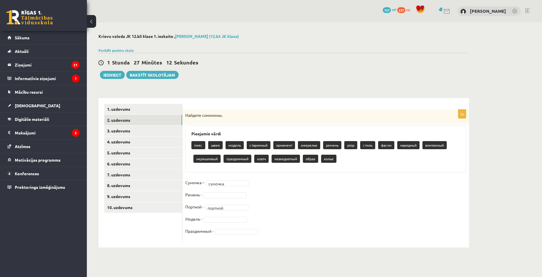
click at [216, 199] on fieldset "Сумочка – сумочка ******* Ремень - Портной - портной ******* Модель - Праздничн…" at bounding box center [325, 208] width 281 height 61
click at [218, 224] on fieldset "Сумочка – сумочка ******* Ремень - ремень ****** Портной - портной ******* Моде…" at bounding box center [325, 208] width 281 height 61
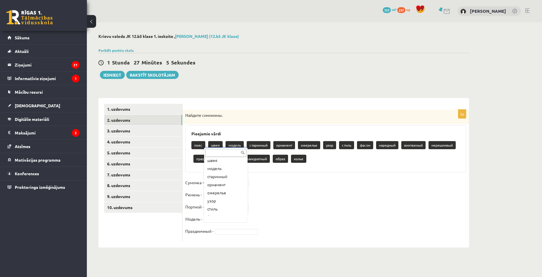
scroll to position [0, 0]
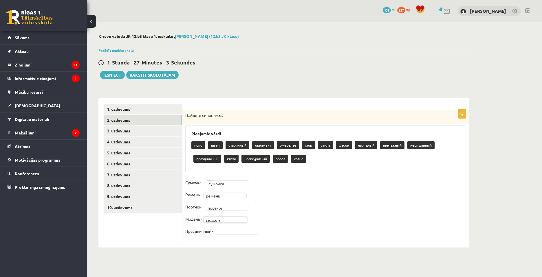
click at [218, 224] on fieldset "Сумочка – сумочка ******* Ремень - ремень ****** Портной - портной ******* Моде…" at bounding box center [325, 208] width 281 height 61
drag, startPoint x: 218, startPoint y: 209, endPoint x: 218, endPoint y: 231, distance: 22.3
click at [218, 231] on body "0 Dāvanas 157 mP 237 xp Ņikita Veselovs Sākums Aktuāli Kā mācīties eSKOLĀ Konta…" at bounding box center [271, 138] width 542 height 277
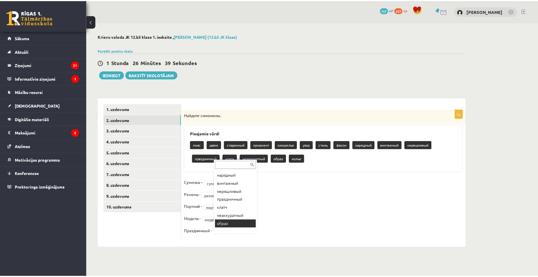
scroll to position [80, 0]
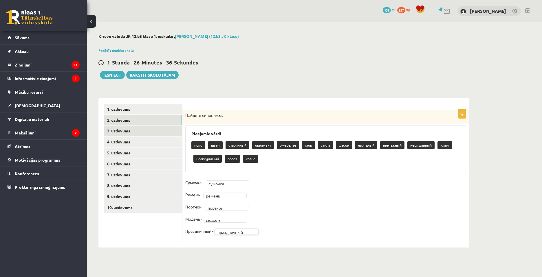
click at [154, 133] on link "3. uzdevums" at bounding box center [143, 131] width 78 height 11
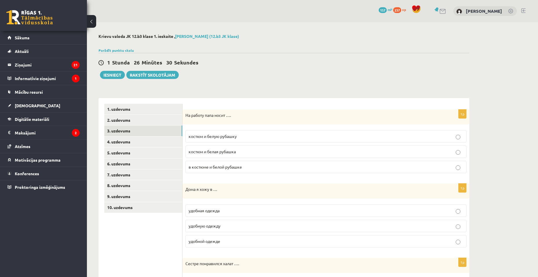
click at [241, 137] on p "костюм и белую рубашку" at bounding box center [326, 137] width 275 height 6
click at [241, 169] on span "в костюме и белой рубашке" at bounding box center [215, 167] width 53 height 5
click at [243, 136] on p "костюм и белую рубашку" at bounding box center [326, 137] width 275 height 6
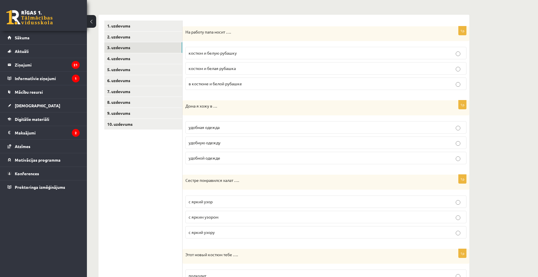
scroll to position [87, 0]
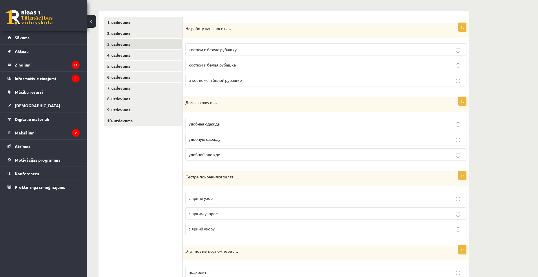
click at [244, 158] on label "удобной одежде" at bounding box center [325, 155] width 281 height 12
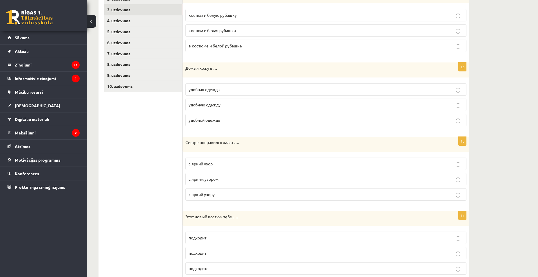
scroll to position [145, 0]
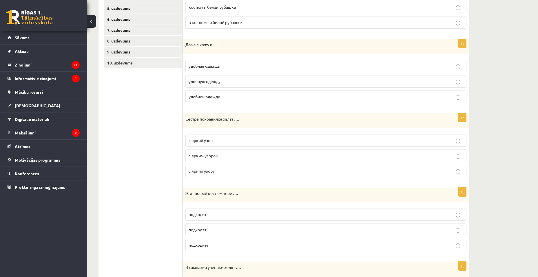
click at [239, 156] on p "с ярким узором" at bounding box center [326, 156] width 275 height 6
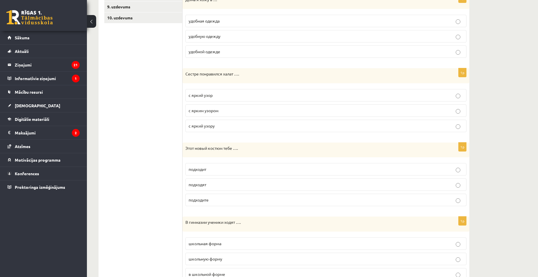
scroll to position [203, 0]
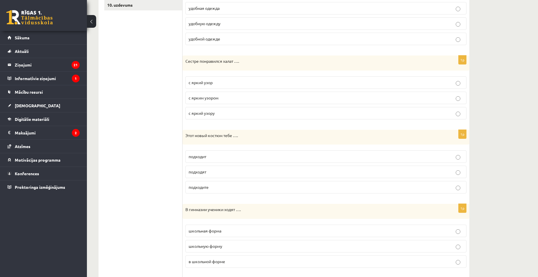
click at [218, 154] on p "подходит" at bounding box center [326, 157] width 275 height 6
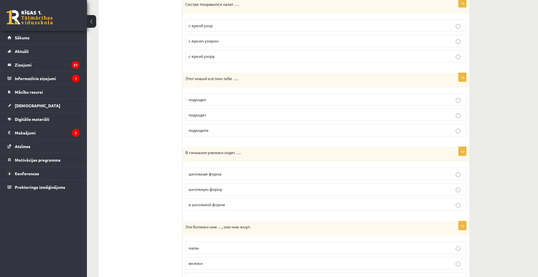
scroll to position [261, 0]
click at [208, 203] on span "в школьной форме" at bounding box center [207, 203] width 36 height 5
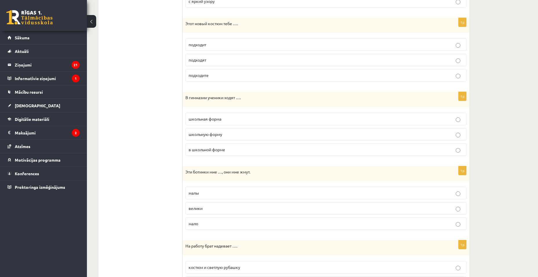
scroll to position [319, 0]
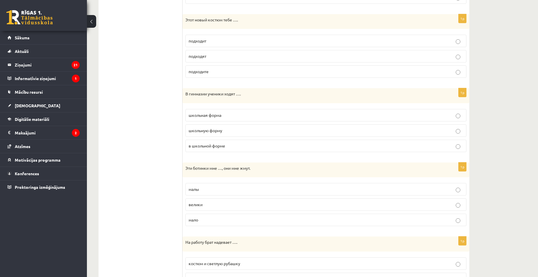
click at [201, 194] on label "малы" at bounding box center [325, 189] width 281 height 12
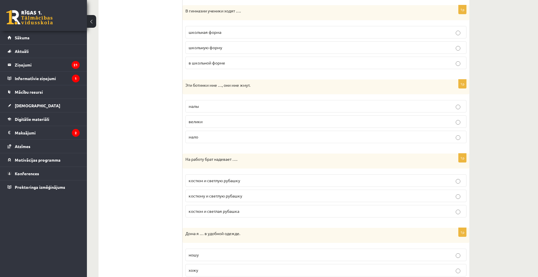
scroll to position [406, 0]
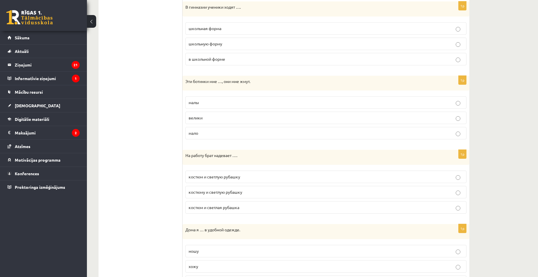
click at [190, 178] on span "костюм и светлую рубашку" at bounding box center [215, 176] width 52 height 5
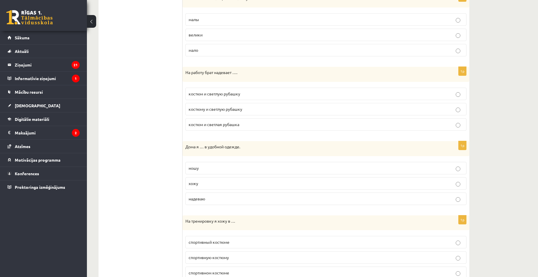
scroll to position [492, 0]
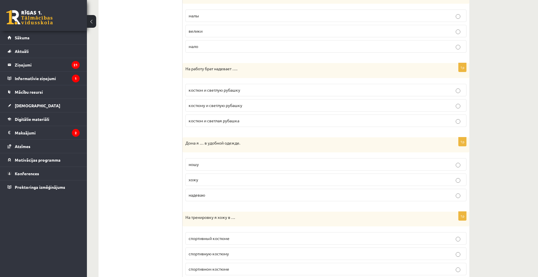
click at [201, 182] on p "хожу" at bounding box center [326, 180] width 275 height 6
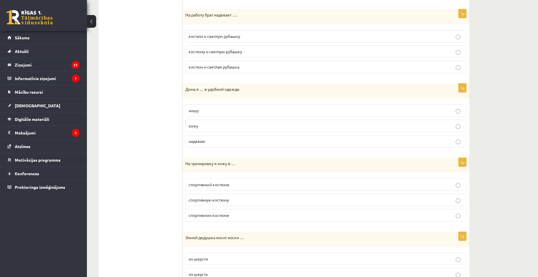
scroll to position [550, 0]
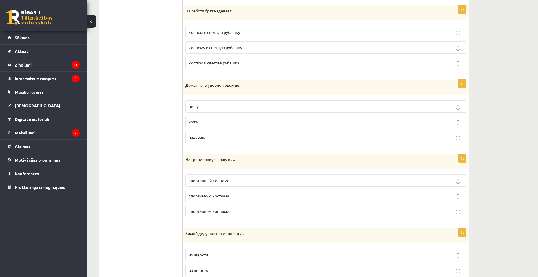
click at [206, 211] on span "спортивном костюме" at bounding box center [209, 211] width 41 height 5
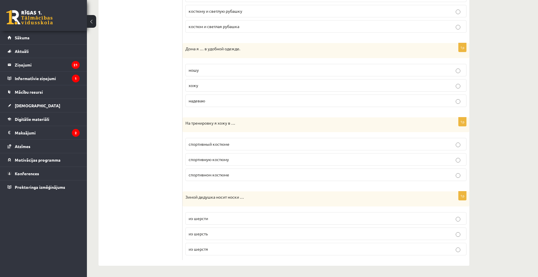
scroll to position [587, 0]
click at [214, 221] on p "из шерсти" at bounding box center [326, 219] width 275 height 6
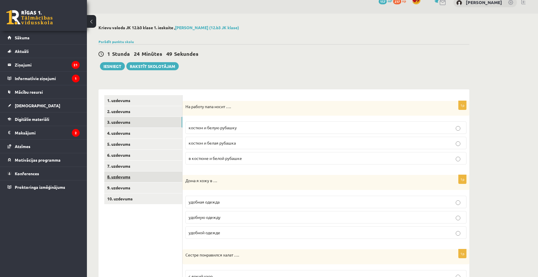
scroll to position [8, 0]
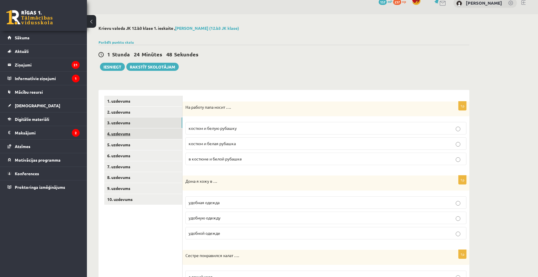
click at [146, 135] on link "4. uzdevums" at bounding box center [143, 134] width 78 height 11
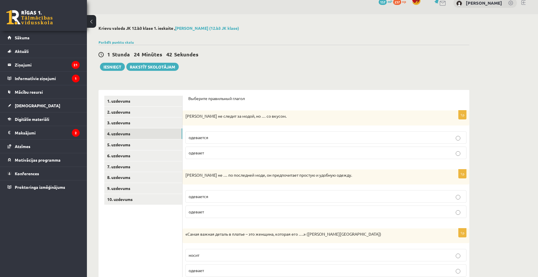
click at [195, 142] on label "одевается" at bounding box center [325, 138] width 281 height 12
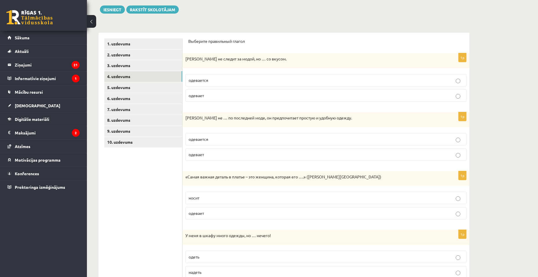
scroll to position [66, 0]
click at [192, 143] on label "одевается" at bounding box center [325, 139] width 281 height 12
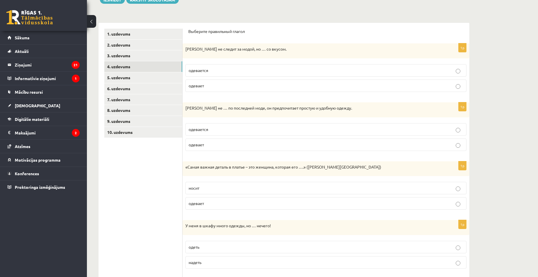
scroll to position [95, 0]
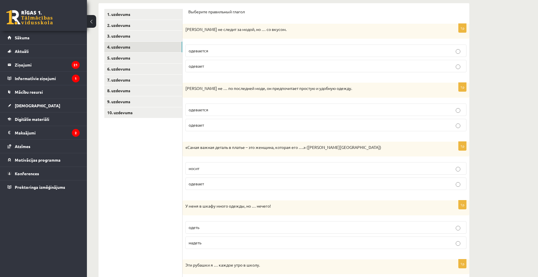
click at [210, 171] on p "носит" at bounding box center [326, 169] width 275 height 6
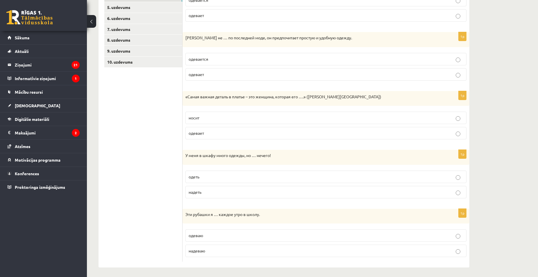
scroll to position [148, 0]
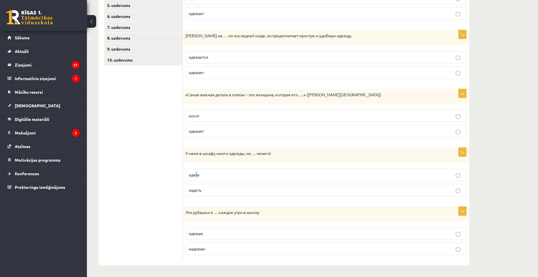
click at [196, 175] on span "одеть" at bounding box center [194, 174] width 11 height 5
click at [233, 187] on label "надеть" at bounding box center [325, 190] width 281 height 12
click at [214, 251] on p "надеваю" at bounding box center [326, 249] width 275 height 6
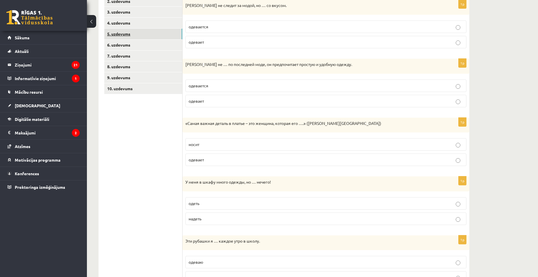
click at [126, 37] on link "5. uzdevums" at bounding box center [143, 34] width 78 height 11
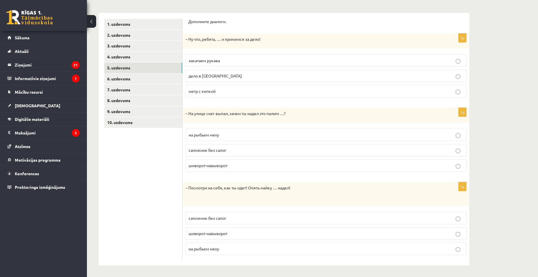
click at [188, 65] on label "закатаем рукава" at bounding box center [325, 60] width 281 height 12
click at [218, 137] on span "на рыбьем меху" at bounding box center [204, 134] width 30 height 5
click at [206, 232] on span "шиворот-навыворот" at bounding box center [208, 233] width 39 height 5
click at [125, 75] on link "6. uzdevums" at bounding box center [143, 79] width 78 height 11
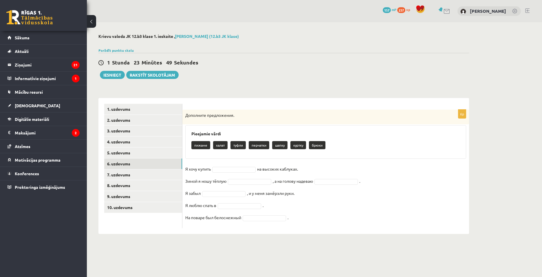
click at [244, 166] on fieldset "Я хочу купить на высоких каблуках. Зимой я ношу тёплую , а на голову надеваю . …" at bounding box center [325, 195] width 281 height 61
click at [235, 185] on fieldset "Я хочу купить туфли ***** на высоких каблуках. Зимой я ношу тёплую , а на голов…" at bounding box center [325, 195] width 281 height 61
click at [227, 211] on fieldset "Я хочу купить туфли ***** на высоких каблуках. Зимой я ношу тёплую куртку *****…" at bounding box center [325, 195] width 281 height 61
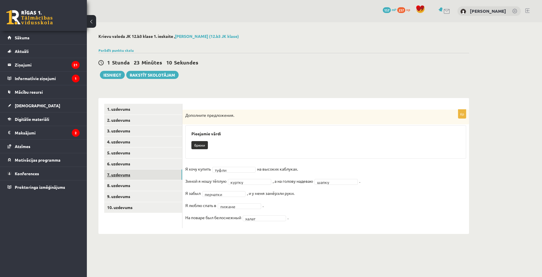
click at [159, 174] on link "7. uzdevums" at bounding box center [143, 175] width 78 height 11
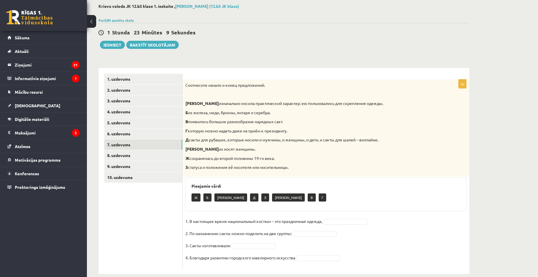
scroll to position [39, 0]
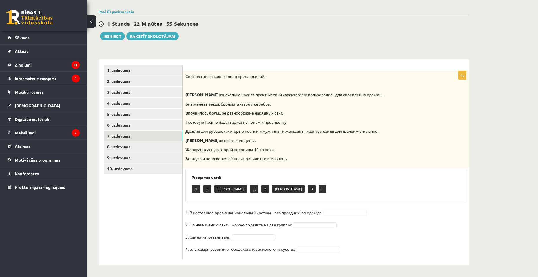
drag, startPoint x: 185, startPoint y: 76, endPoint x: 293, endPoint y: 158, distance: 135.4
click at [293, 158] on div "Соотнесите начало и конец предложений. А изначально носила практический характе…" at bounding box center [325, 119] width 287 height 97
copy div "Соотнесите начало и конец предложений. А изначально носила практический характе…"
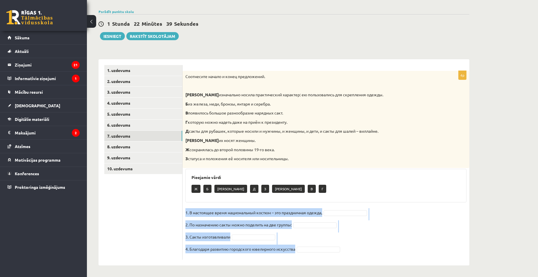
drag, startPoint x: 185, startPoint y: 211, endPoint x: 340, endPoint y: 252, distance: 160.3
click at [340, 252] on div "4p Соотнесите начало и конец предложений. А изначально носила практический хара…" at bounding box center [325, 165] width 287 height 189
copy fieldset "1. В настоящее время национальный костюм – это праздничная одежда, 2. По назнач…"
click at [377, 218] on fieldset "1. В настоящее время национальный костюм – это праздничная одежда, 2. По назнач…" at bounding box center [325, 233] width 281 height 49
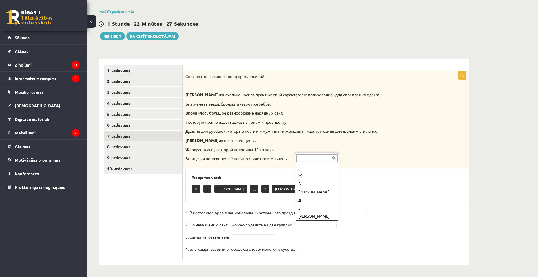
scroll to position [7, 0]
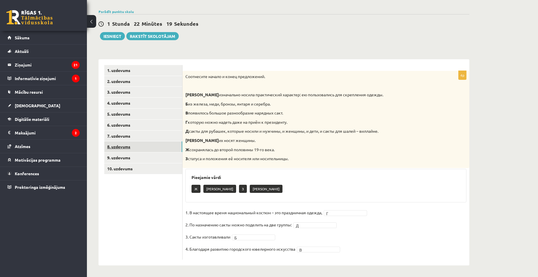
click at [146, 146] on link "8. uzdevums" at bounding box center [143, 147] width 78 height 11
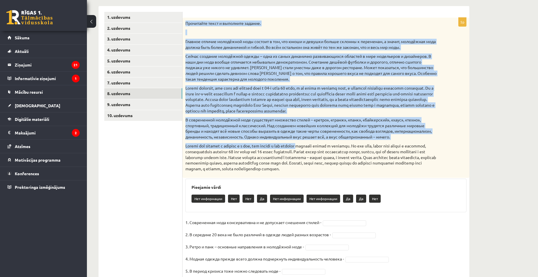
scroll to position [114, 0]
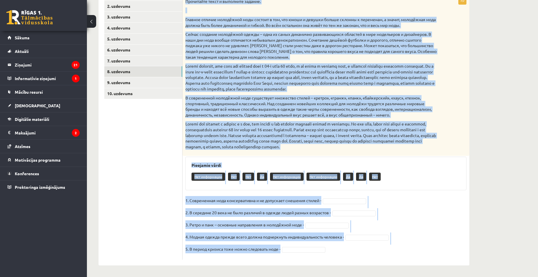
drag, startPoint x: 191, startPoint y: 34, endPoint x: 346, endPoint y: 249, distance: 265.2
click at [346, 249] on div "5p Прочитайте текст и выполните задание. Главное отличие молодёжной моды состои…" at bounding box center [325, 128] width 287 height 264
copy div "Прочитайте текст и выполните задание. Главное отличие молодёжной моды состоит в…"
click at [357, 198] on fieldset "1. Современная мода консервативна и не допускает смешения стилей - 2. В середин…" at bounding box center [325, 226] width 281 height 61
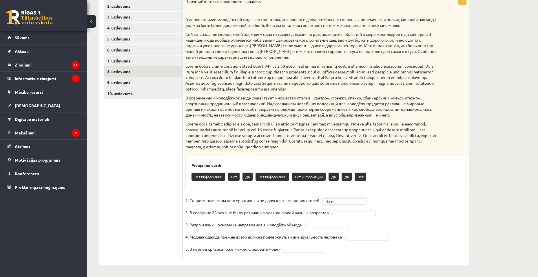
click at [355, 218] on fieldset "1. Современная мода консервативна и не допускает смешения стилей - Нет *** 2. В…" at bounding box center [325, 226] width 281 height 61
click at [331, 222] on fieldset "1. Современная мода консервативна и не допускает смешения стилей - Нет *** 2. В…" at bounding box center [325, 226] width 281 height 61
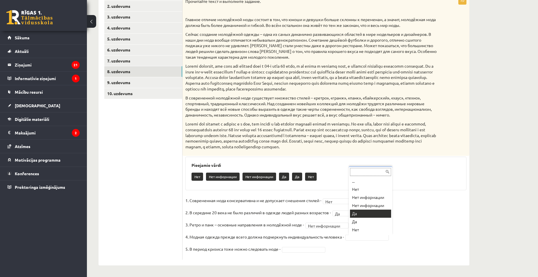
drag, startPoint x: 359, startPoint y: 213, endPoint x: 355, endPoint y: 217, distance: 5.3
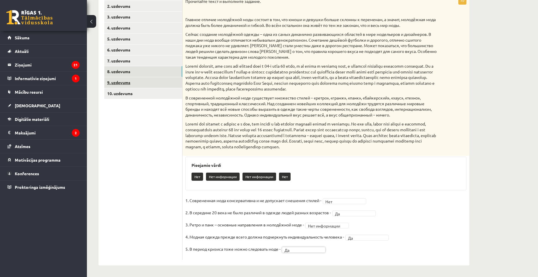
click at [128, 84] on link "9. uzdevums" at bounding box center [143, 82] width 78 height 11
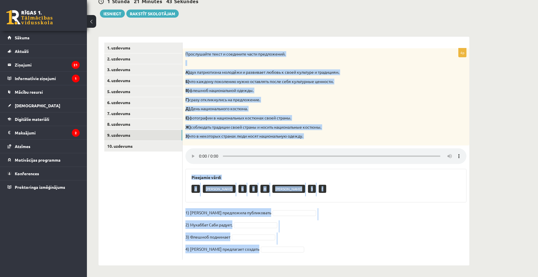
drag, startPoint x: 186, startPoint y: 52, endPoint x: 335, endPoint y: 250, distance: 248.3
click at [335, 250] on div "4p Прослушайте текст и соедините части предложений. А) дух патриотизма молодёжи…" at bounding box center [325, 154] width 287 height 212
copy div "Прослушайте текст и соедините части предложений. А) дух патриотизма молодёжи и …"
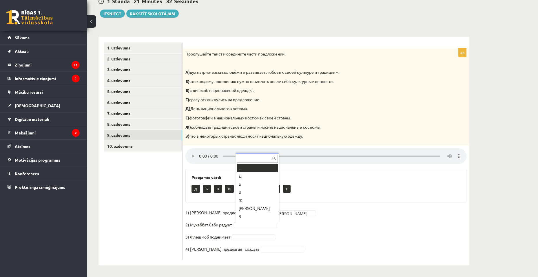
scroll to position [7, 0]
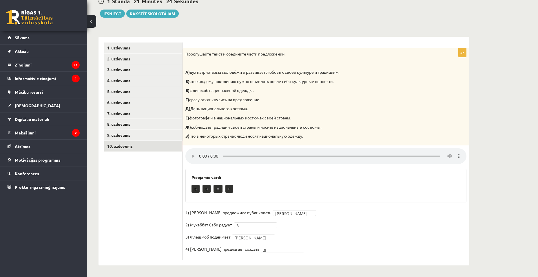
click at [148, 146] on link "10. uzdevums" at bounding box center [143, 146] width 78 height 11
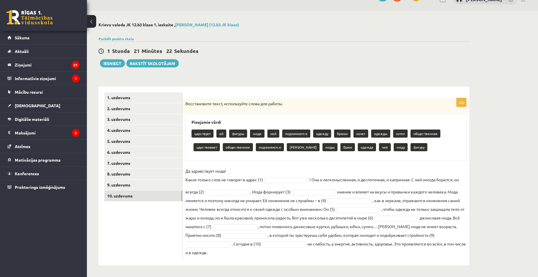
drag, startPoint x: 195, startPoint y: 108, endPoint x: 344, endPoint y: 253, distance: 208.3
click at [344, 253] on div "10p Восстановите текст, используйте слова для работы. Pieejamie vārdi царствует…" at bounding box center [325, 179] width 287 height 162
copy div "Восстановите текст, используйте слова для работы. Pieejamie vārdi царствует ей …"
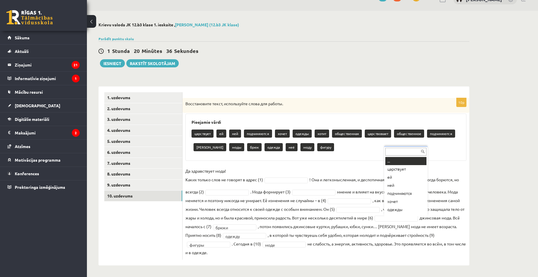
scroll to position [7, 0]
drag, startPoint x: 400, startPoint y: 162, endPoint x: 392, endPoint y: 166, distance: 9.2
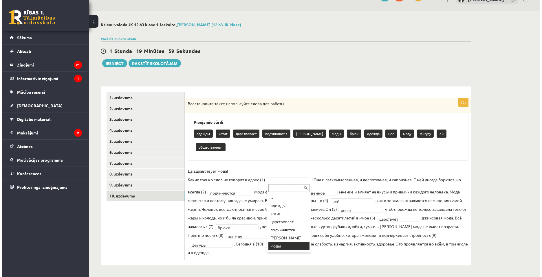
scroll to position [0, 0]
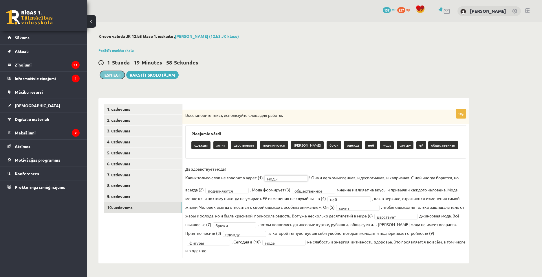
click at [112, 74] on button "Iesniegt" at bounding box center [112, 75] width 25 height 8
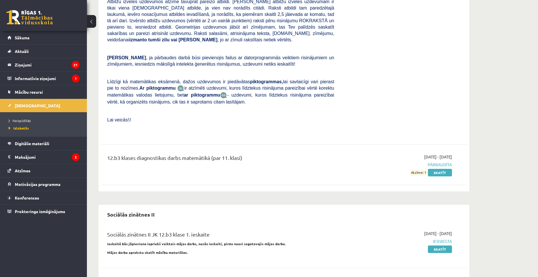
scroll to position [434, 0]
